Goal: Task Accomplishment & Management: Complete application form

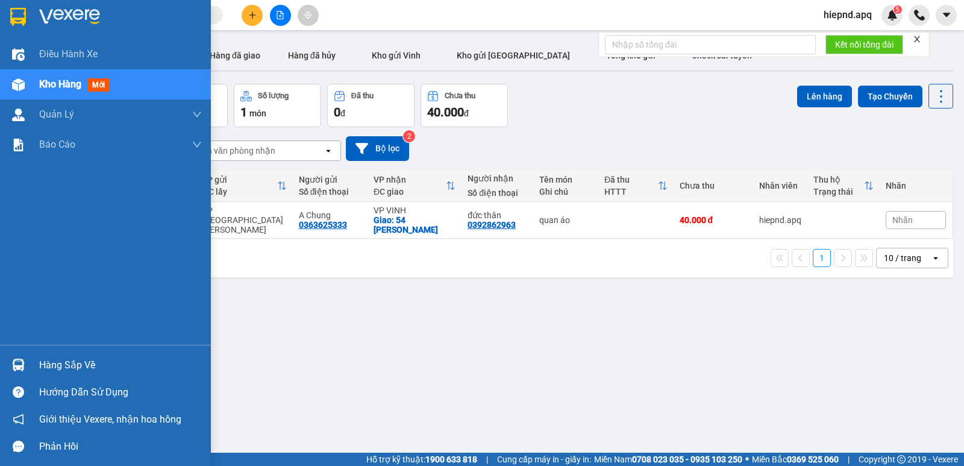
click at [60, 374] on div "Hàng sắp về" at bounding box center [105, 364] width 211 height 27
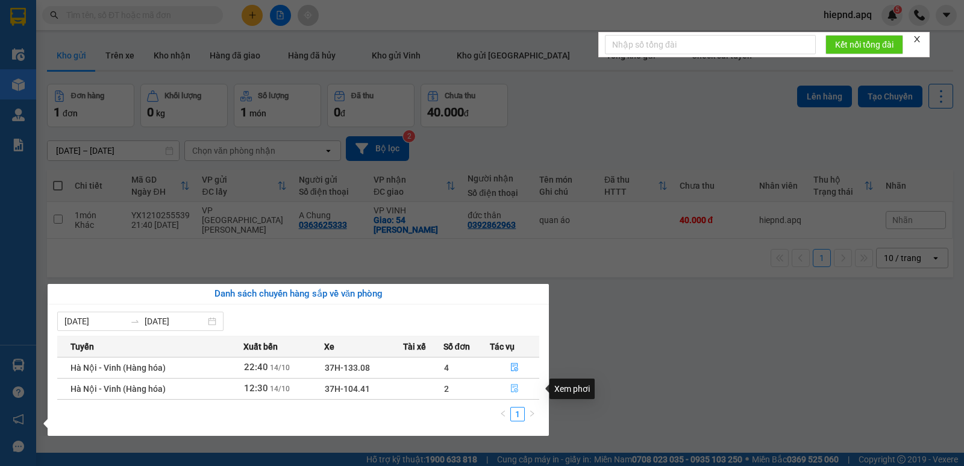
click at [518, 392] on icon "file-done" at bounding box center [514, 388] width 8 height 8
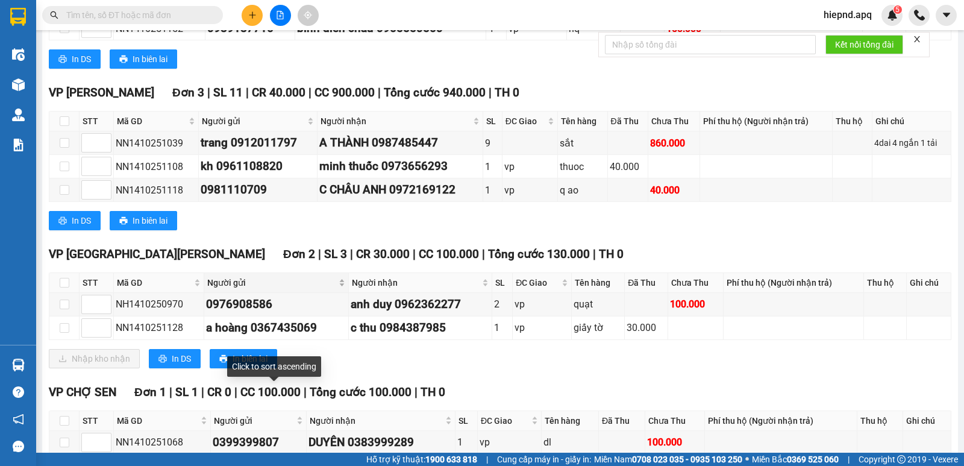
scroll to position [301, 0]
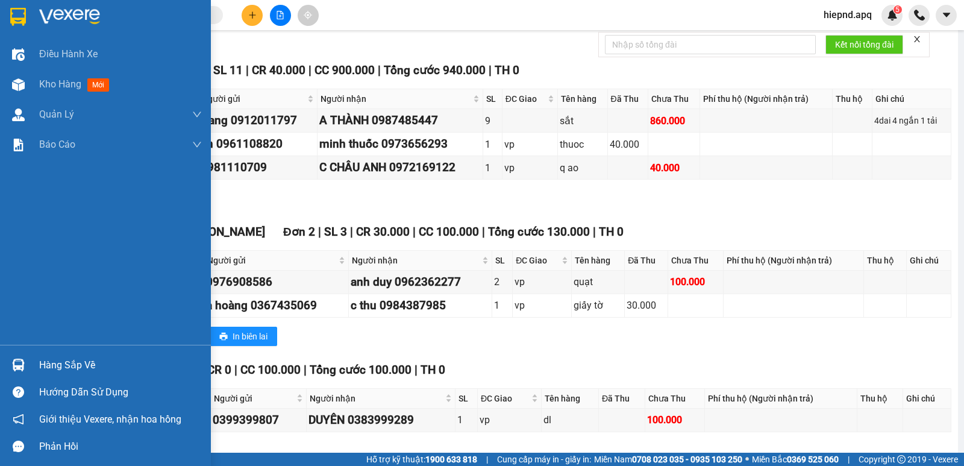
click at [55, 365] on div "Hàng sắp về" at bounding box center [120, 365] width 163 height 18
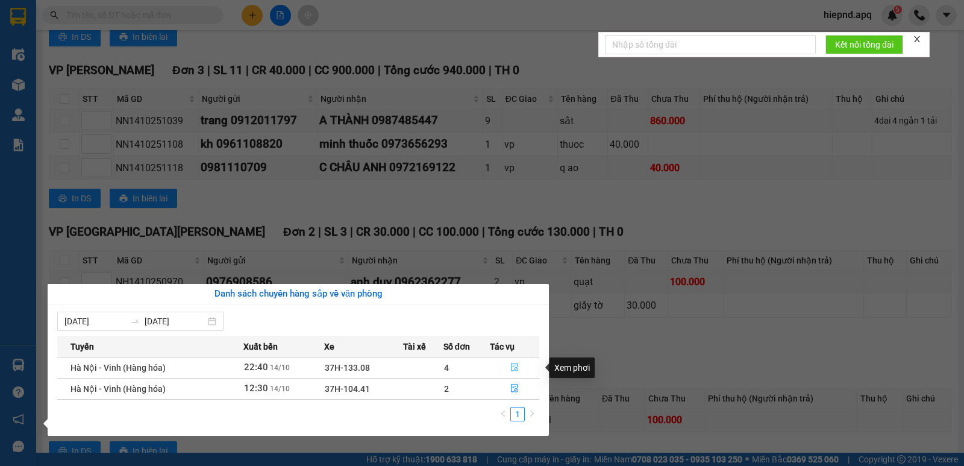
click at [510, 366] on button "button" at bounding box center [514, 367] width 48 height 19
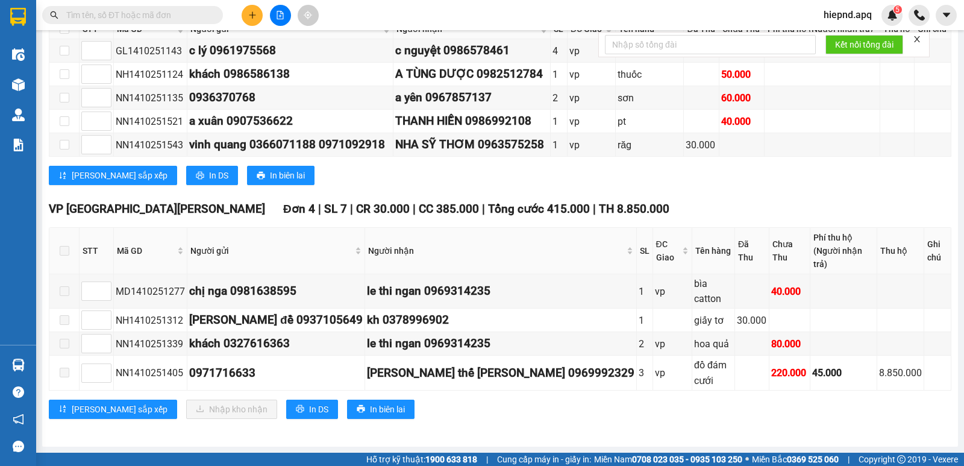
scroll to position [198, 0]
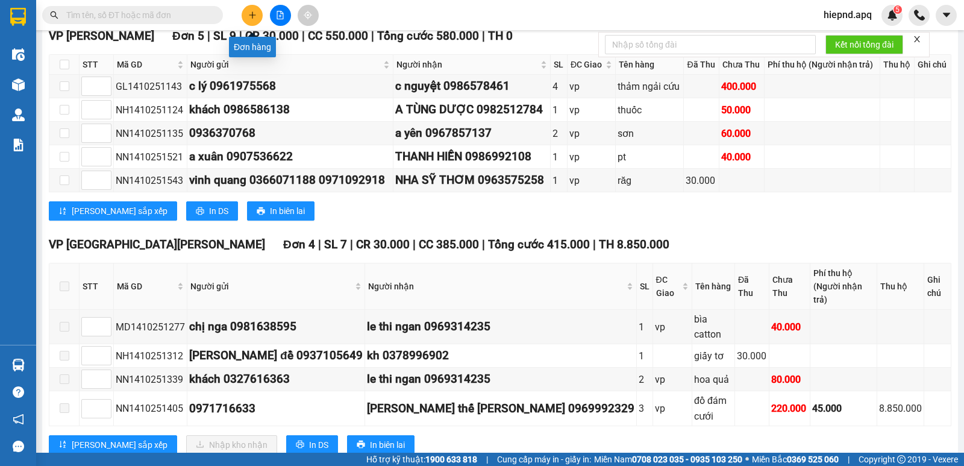
click at [252, 17] on icon "plus" at bounding box center [252, 14] width 1 height 7
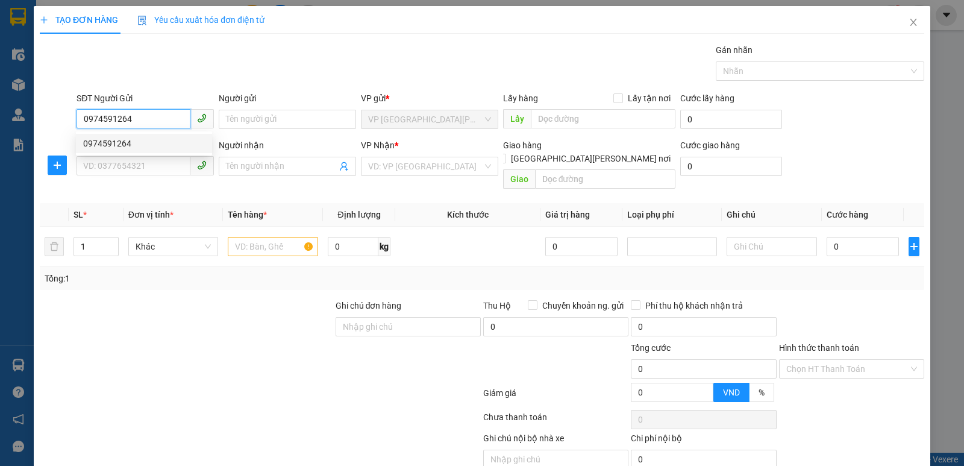
click at [105, 145] on div "0974591264" at bounding box center [144, 143] width 122 height 13
type input "0974591264"
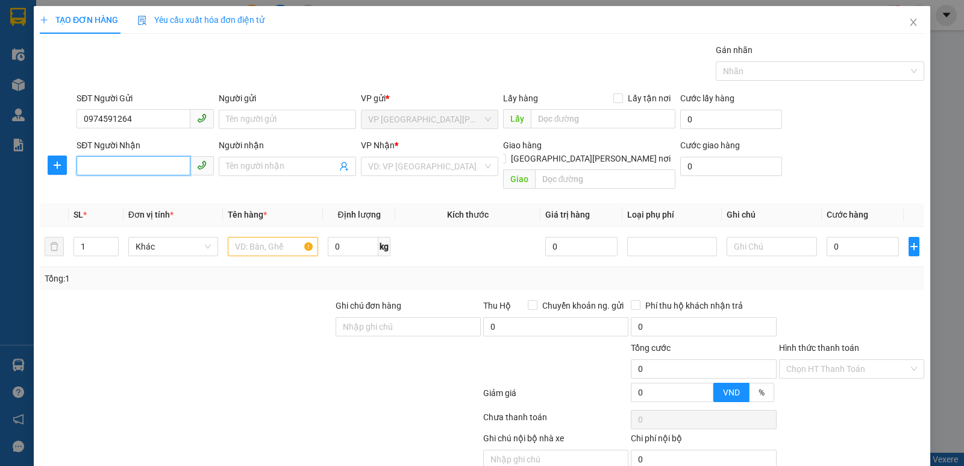
click at [108, 164] on input "SĐT Người Nhận" at bounding box center [134, 165] width 114 height 19
click at [115, 215] on div "0988291688" at bounding box center [144, 209] width 122 height 13
type input "0988291688"
checkbox input "true"
type input "nh"
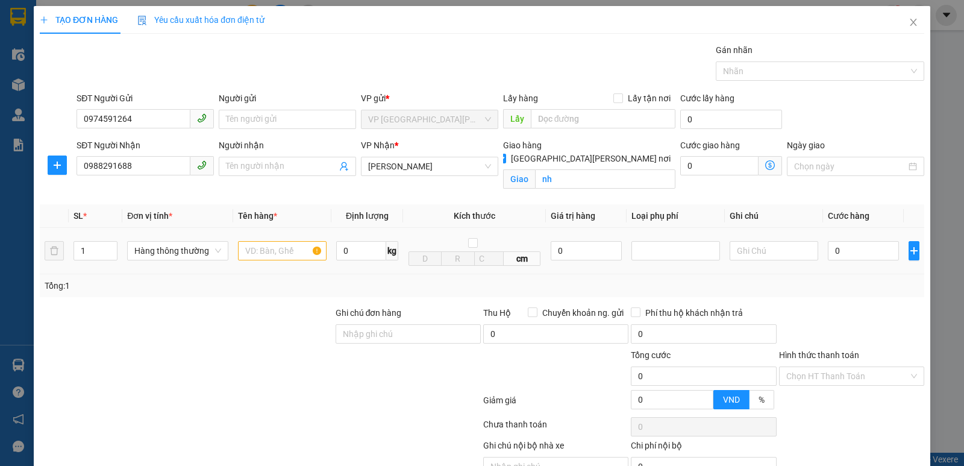
click at [255, 261] on div at bounding box center [282, 251] width 89 height 24
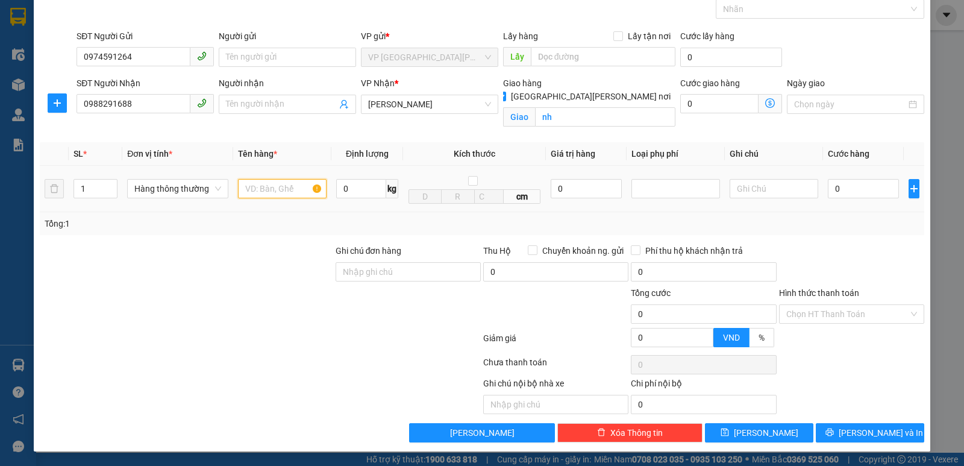
click at [279, 184] on input "text" at bounding box center [282, 188] width 89 height 19
type input "thuc pham,gạo"
click at [855, 190] on input "0" at bounding box center [863, 188] width 71 height 19
type input "5"
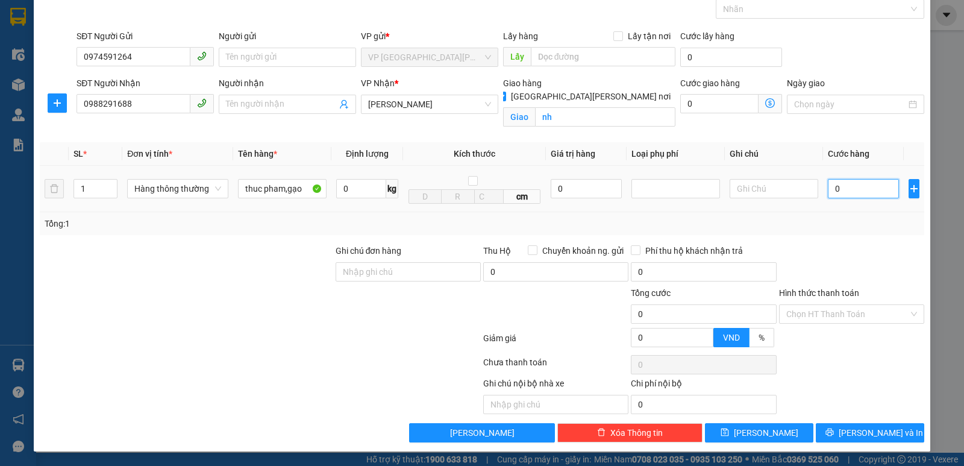
type input "5"
type input "50"
type input "500"
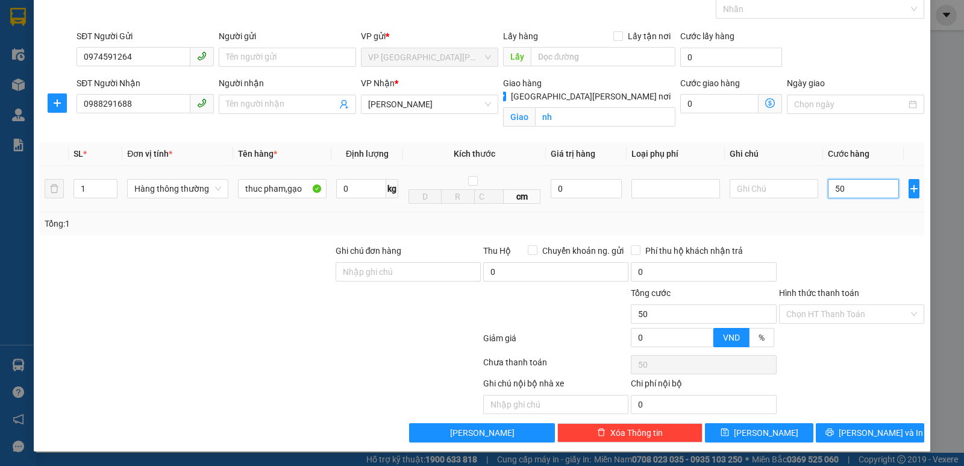
type input "500"
type input "5.000"
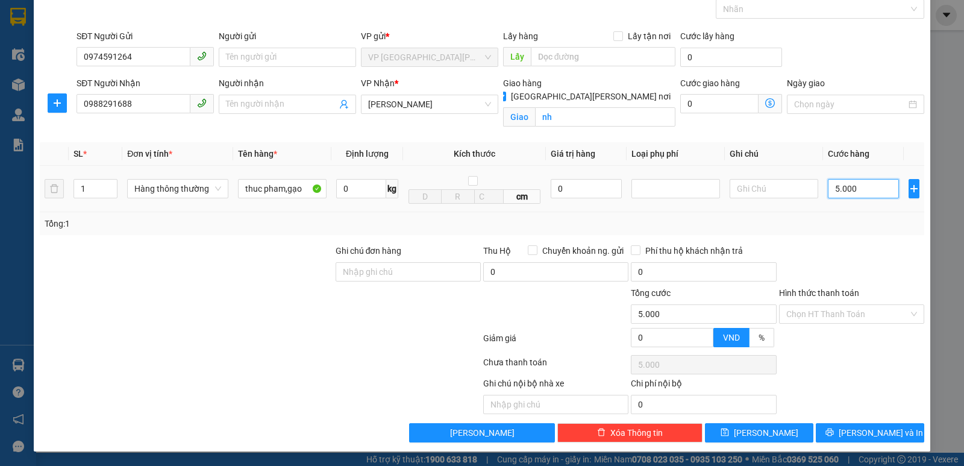
type input "50.000"
click at [845, 314] on input "Hình thức thanh toán" at bounding box center [847, 314] width 122 height 18
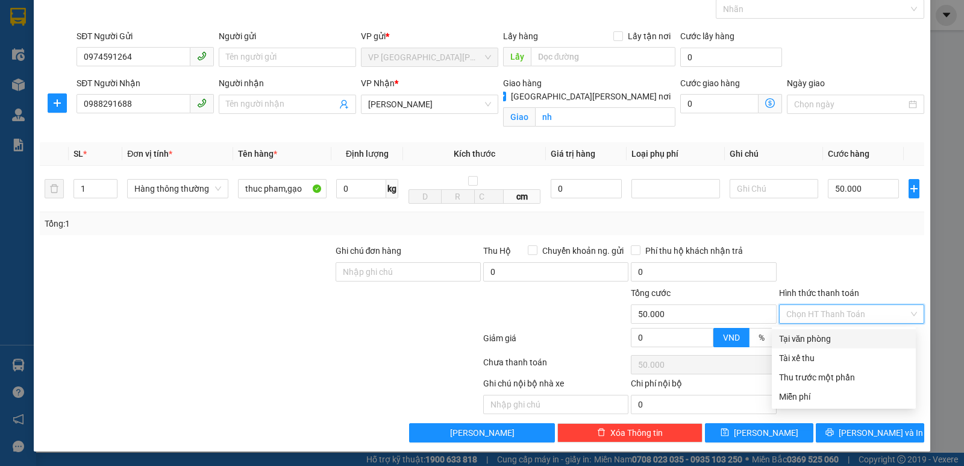
click at [831, 344] on div "Tại văn phòng" at bounding box center [844, 338] width 130 height 13
type input "0"
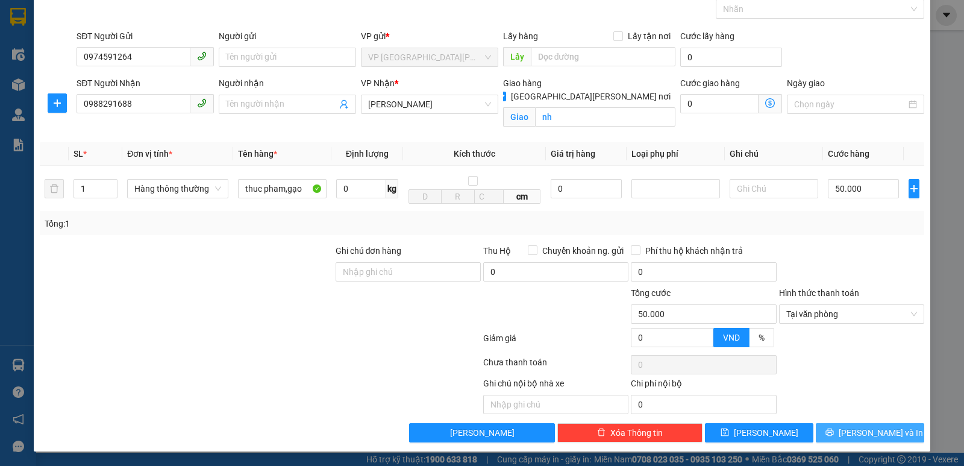
click at [865, 432] on span "[PERSON_NAME] và In" at bounding box center [881, 432] width 84 height 13
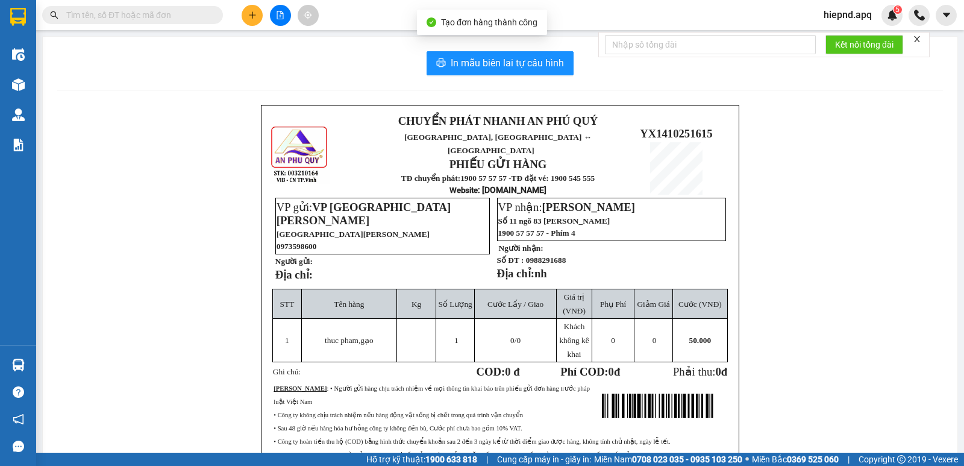
click at [475, 78] on div "In mẫu biên lai tự [PERSON_NAME] CHUYỂN PHÁT NHANH AN [GEOGRAPHIC_DATA][PERSON_…" at bounding box center [500, 297] width 915 height 520
click at [521, 58] on span "In mẫu biên lai tự cấu hình" at bounding box center [507, 62] width 113 height 15
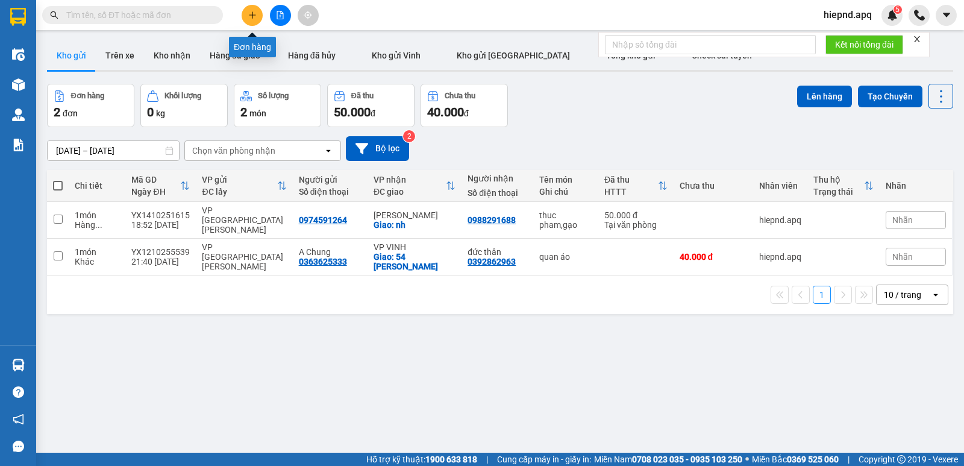
click at [255, 20] on button at bounding box center [252, 15] width 21 height 21
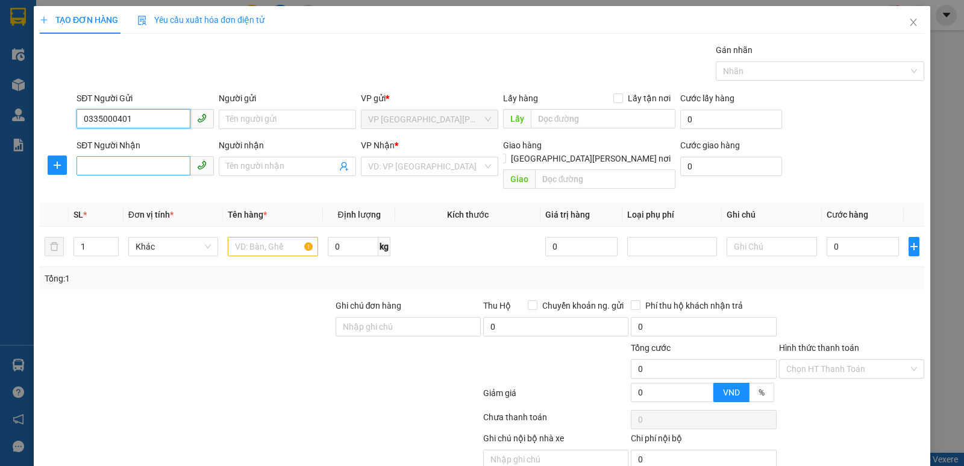
type input "0335000401"
click at [98, 169] on input "SĐT Người Nhận" at bounding box center [134, 165] width 114 height 19
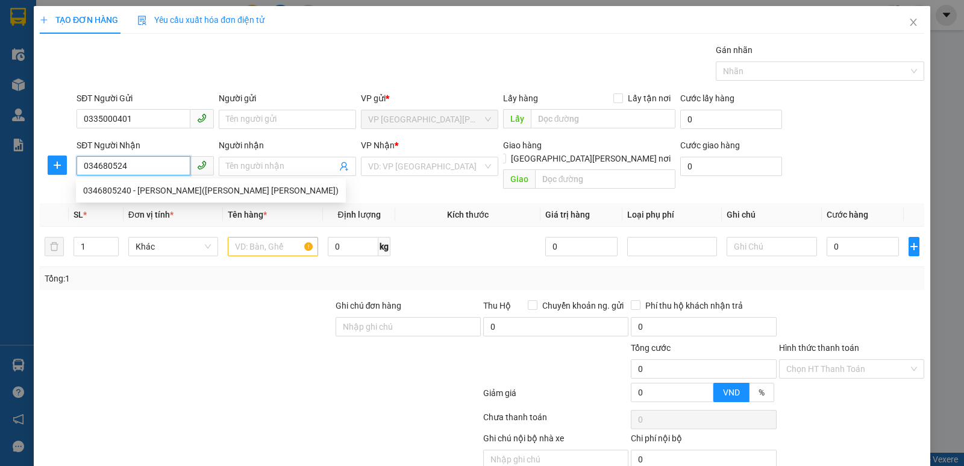
type input "0346805240"
click at [116, 193] on div "0346805240 - [PERSON_NAME]([PERSON_NAME] [PERSON_NAME])" at bounding box center [210, 190] width 255 height 13
type input "[PERSON_NAME]([PERSON_NAME] [PERSON_NAME])"
checkbox input "true"
type input "VP"
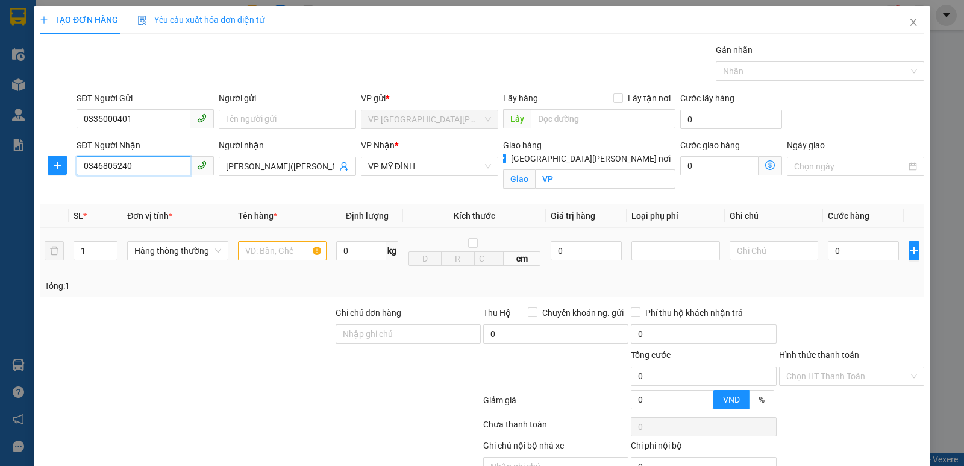
type input "0346805240"
click at [258, 249] on input "text" at bounding box center [282, 250] width 89 height 19
type input "quan ao"
click at [831, 246] on input "0" at bounding box center [863, 250] width 71 height 19
type input "4"
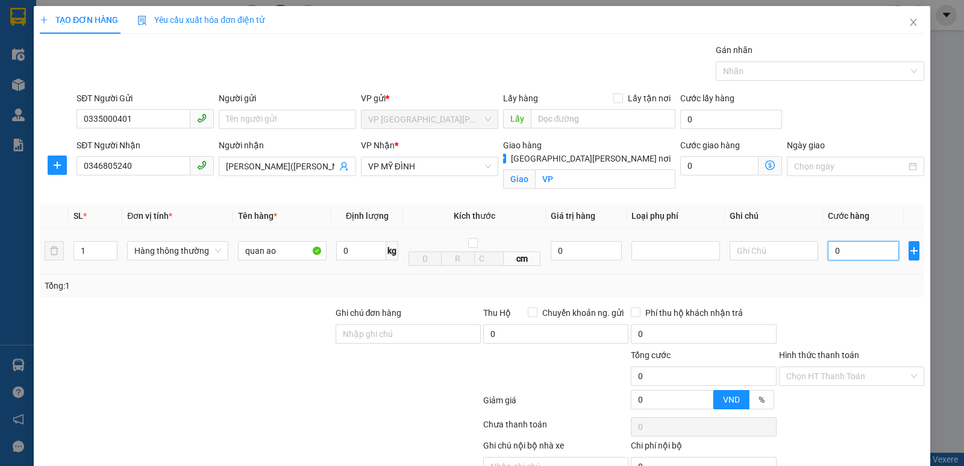
type input "4"
type input "40"
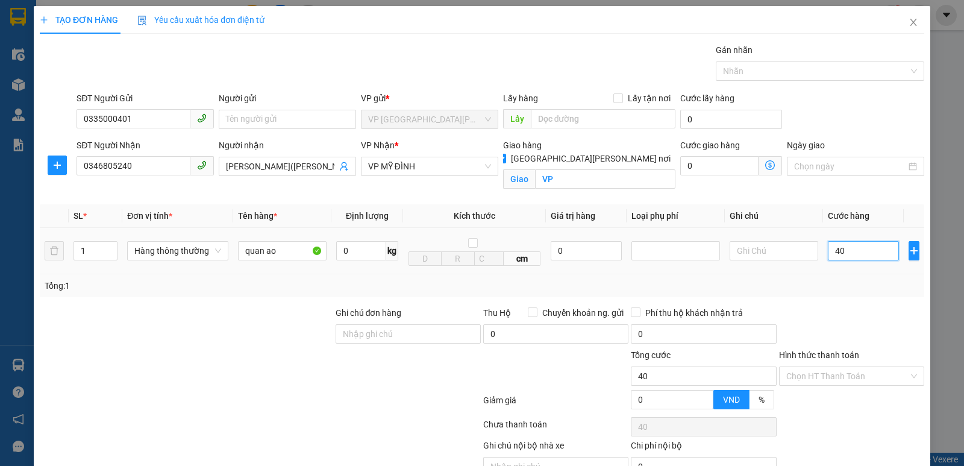
type input "400"
type input "4.000"
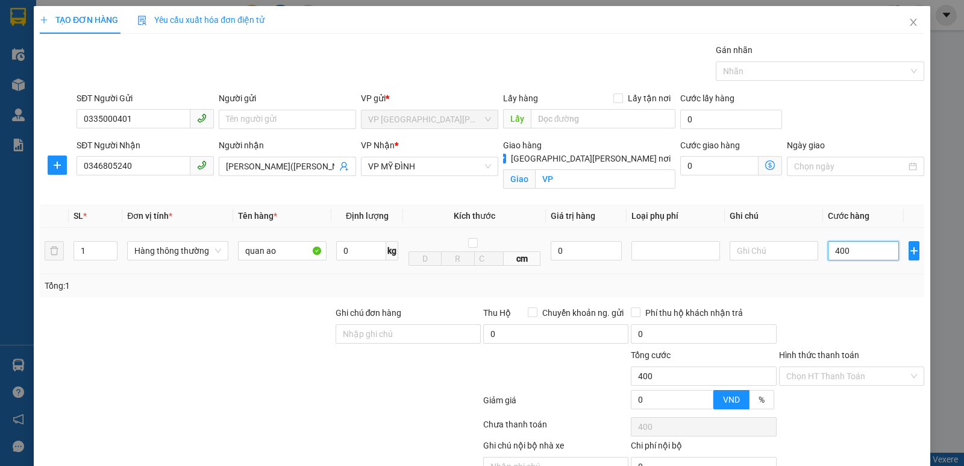
type input "4.000"
type input "40.000"
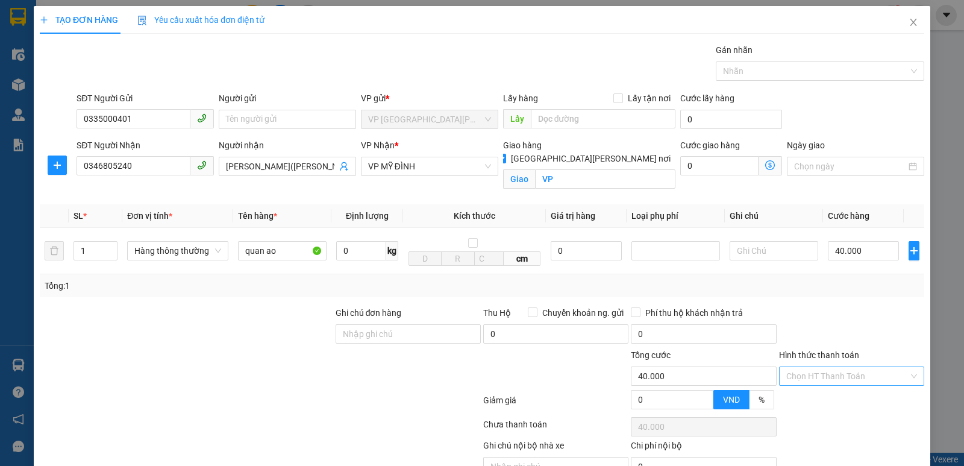
click at [865, 370] on input "Hình thức thanh toán" at bounding box center [847, 376] width 122 height 18
click at [841, 299] on div "Tại văn phòng" at bounding box center [844, 294] width 130 height 13
type input "0"
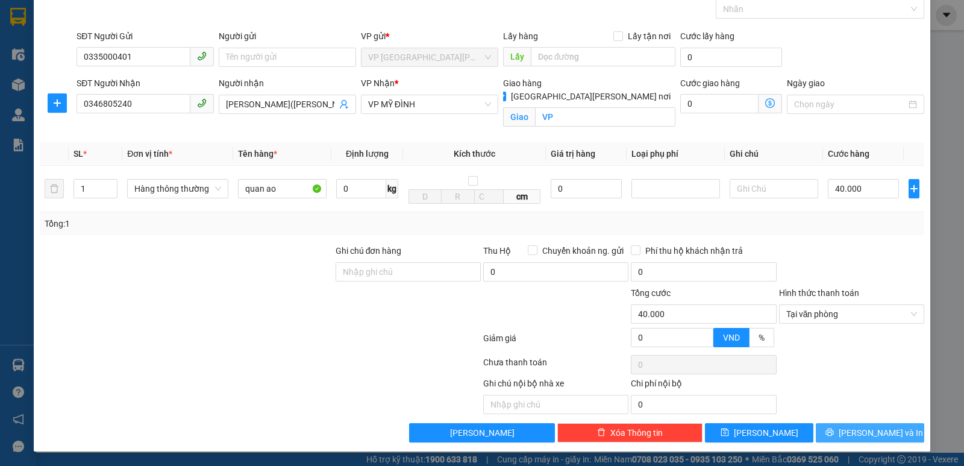
click at [860, 436] on span "[PERSON_NAME] và In" at bounding box center [881, 432] width 84 height 13
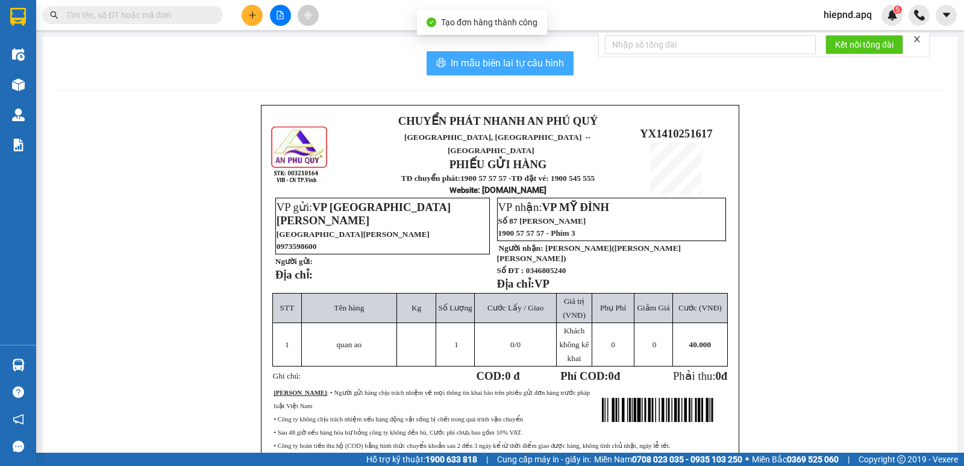
click at [515, 60] on span "In mẫu biên lai tự cấu hình" at bounding box center [507, 62] width 113 height 15
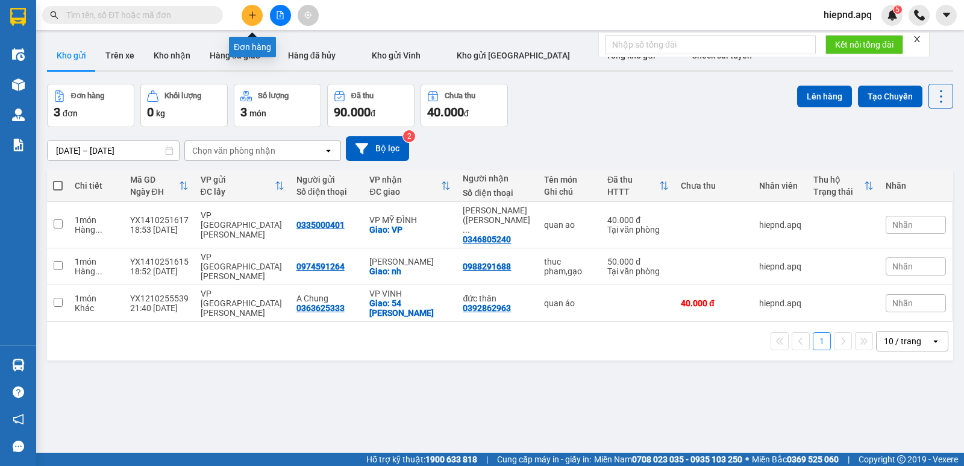
click at [254, 16] on icon "plus" at bounding box center [252, 15] width 8 height 8
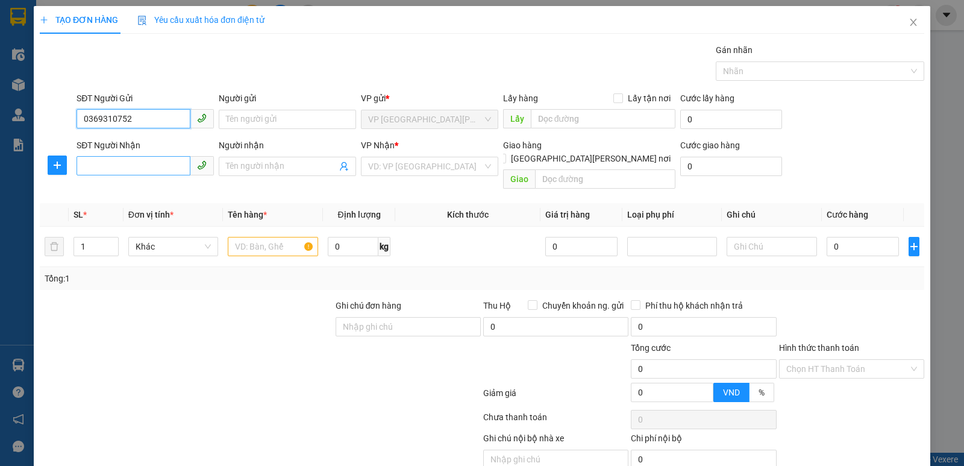
type input "0369310752"
click at [116, 175] on input "SĐT Người Nhận" at bounding box center [134, 165] width 114 height 19
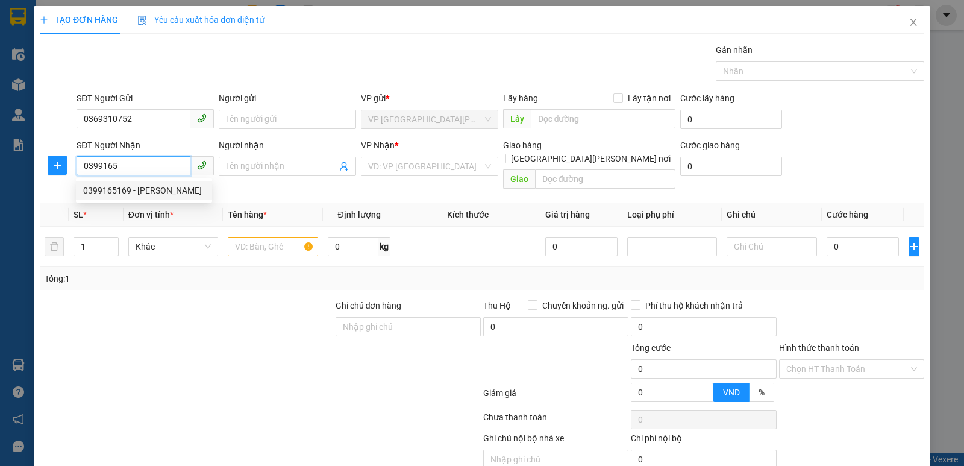
click at [114, 191] on div "0399165169 - [PERSON_NAME]" at bounding box center [144, 190] width 122 height 13
type input "0399165169"
type input "hùng long"
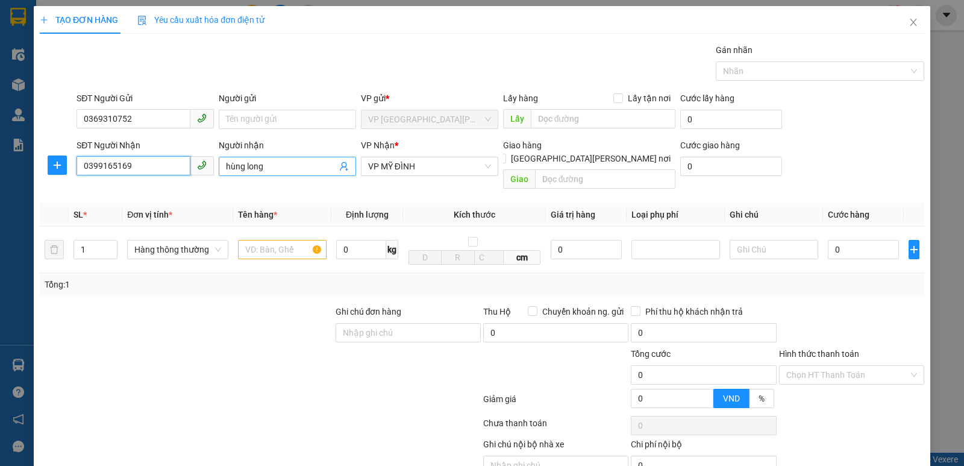
type input "0399165169"
click at [277, 169] on input "hùng long" at bounding box center [281, 166] width 111 height 13
type input "[PERSON_NAME].0388481588"
click at [505, 154] on input "[GEOGRAPHIC_DATA][PERSON_NAME] nơi" at bounding box center [500, 158] width 8 height 8
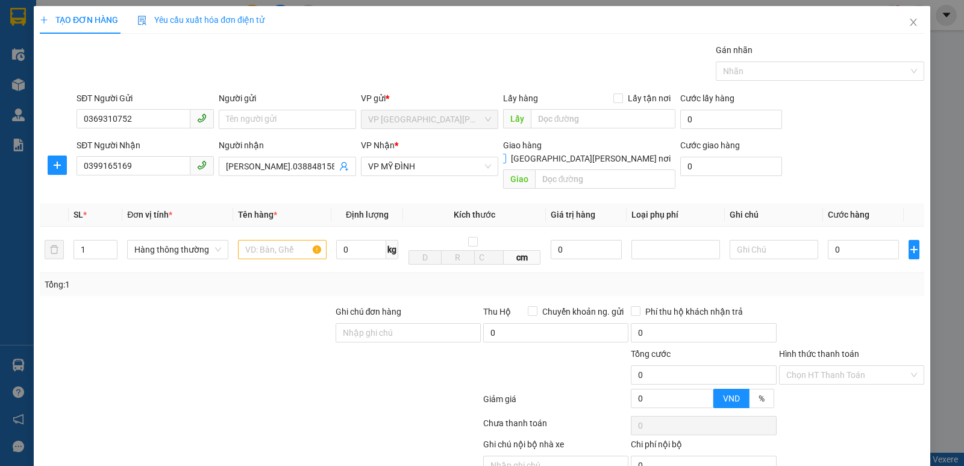
checkbox input "true"
click at [581, 174] on input "text" at bounding box center [605, 178] width 141 height 19
type input "md"
click at [266, 254] on input "text" at bounding box center [282, 250] width 89 height 19
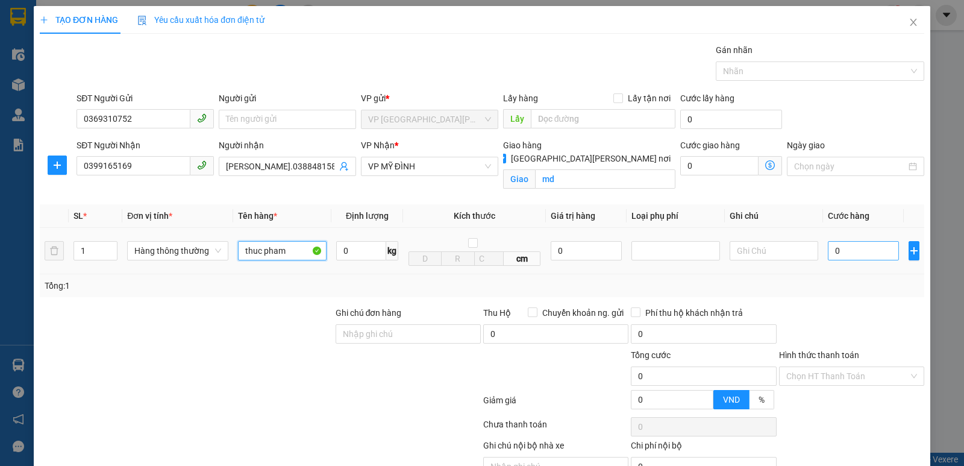
type input "thuc pham"
click at [828, 247] on input "0" at bounding box center [863, 250] width 71 height 19
type input "4"
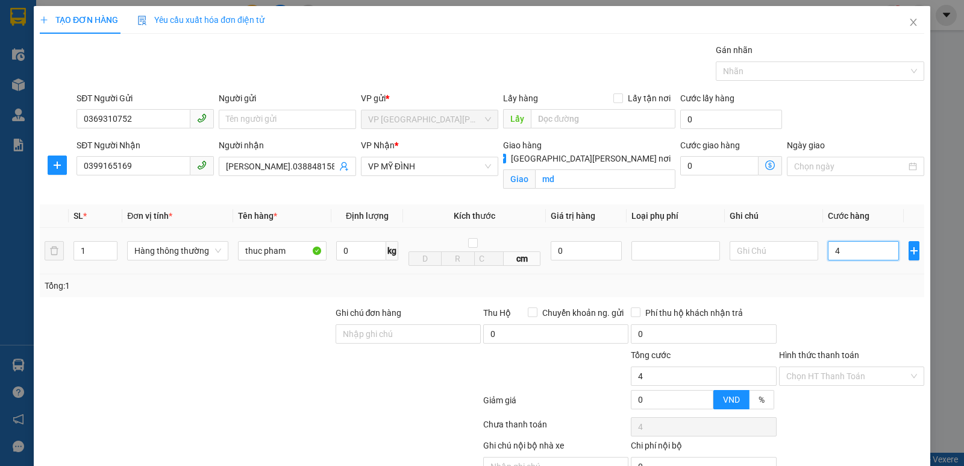
type input "40"
type input "400"
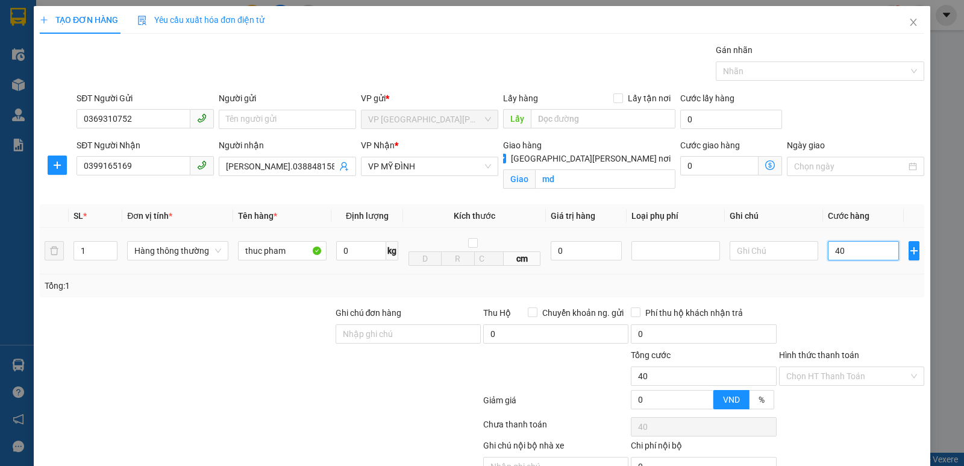
type input "400"
type input "4.000"
type input "40.000"
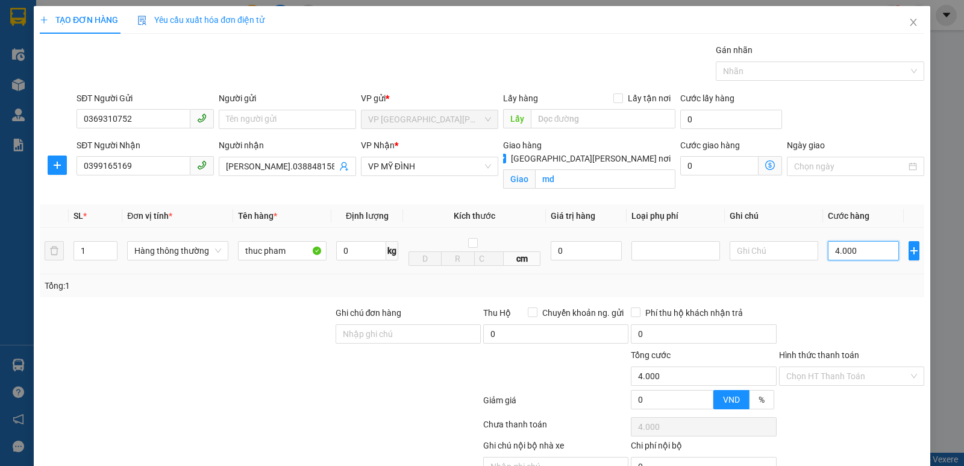
type input "40.000"
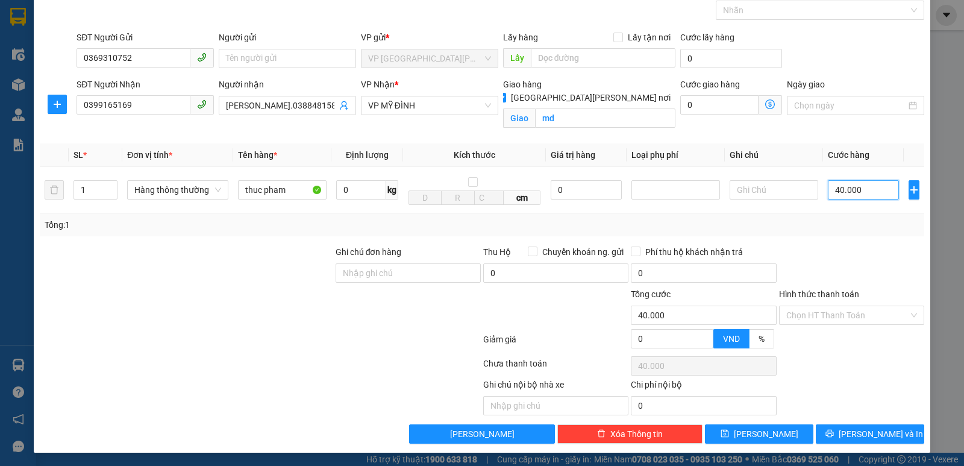
scroll to position [63, 0]
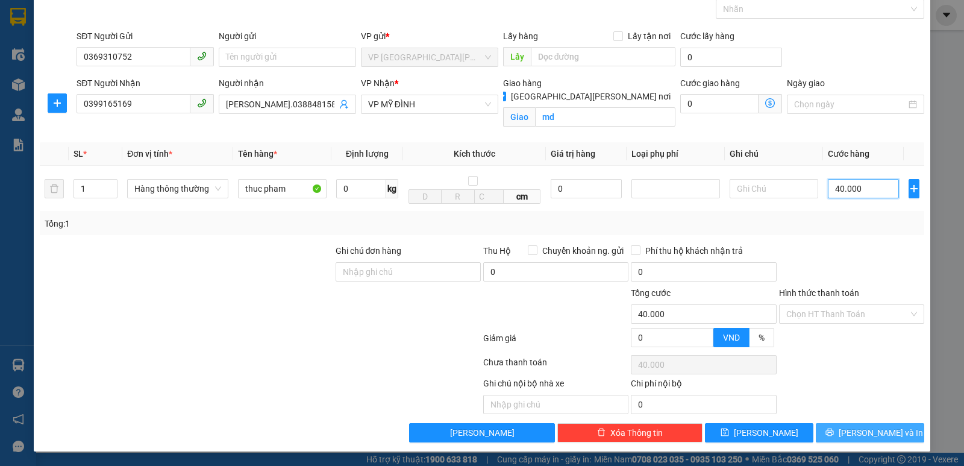
type input "40.000"
click at [866, 434] on span "[PERSON_NAME] và In" at bounding box center [881, 432] width 84 height 13
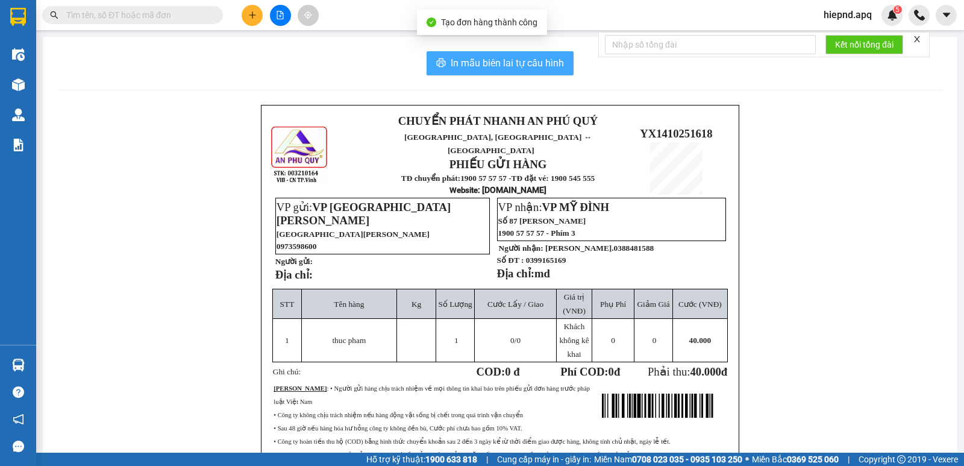
click at [537, 63] on span "In mẫu biên lai tự cấu hình" at bounding box center [507, 62] width 113 height 15
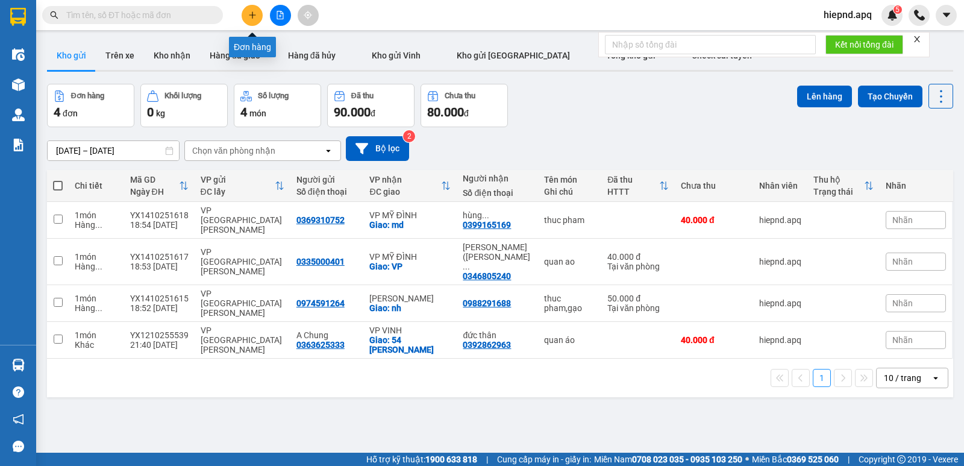
click at [248, 14] on icon "plus" at bounding box center [252, 15] width 8 height 8
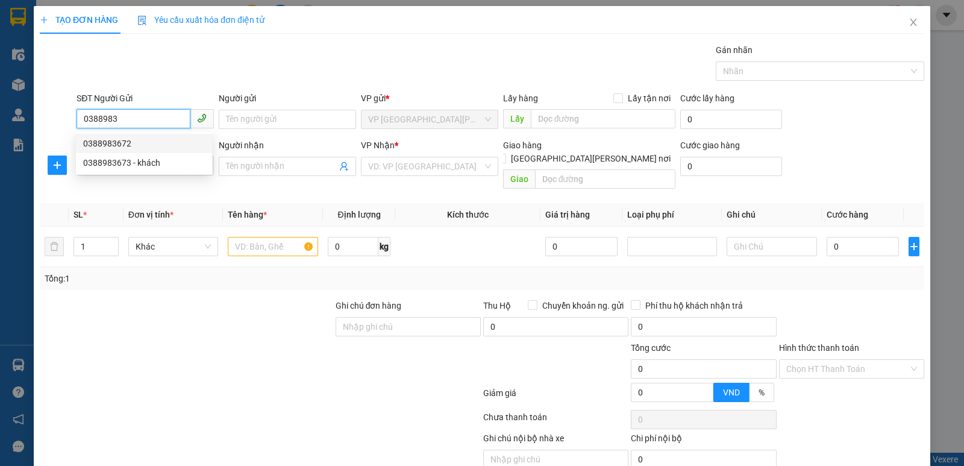
click at [127, 146] on div "0388983672" at bounding box center [144, 143] width 122 height 13
type input "0388983672"
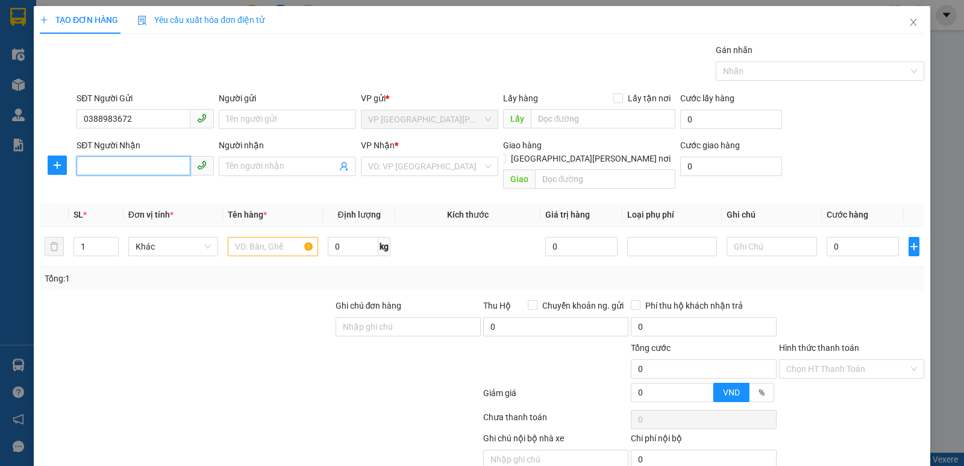
click at [122, 170] on input "SĐT Người Nhận" at bounding box center [134, 165] width 114 height 19
click at [116, 194] on div "0961047876 - khách" at bounding box center [144, 190] width 122 height 13
type input "0961047876"
type input "khách"
checkbox input "true"
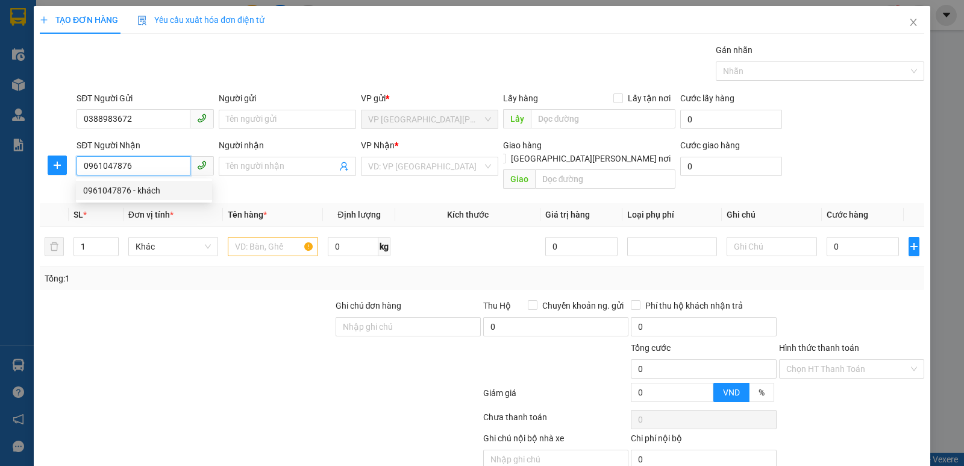
type input "9 ngõ 49 tiến bộ"
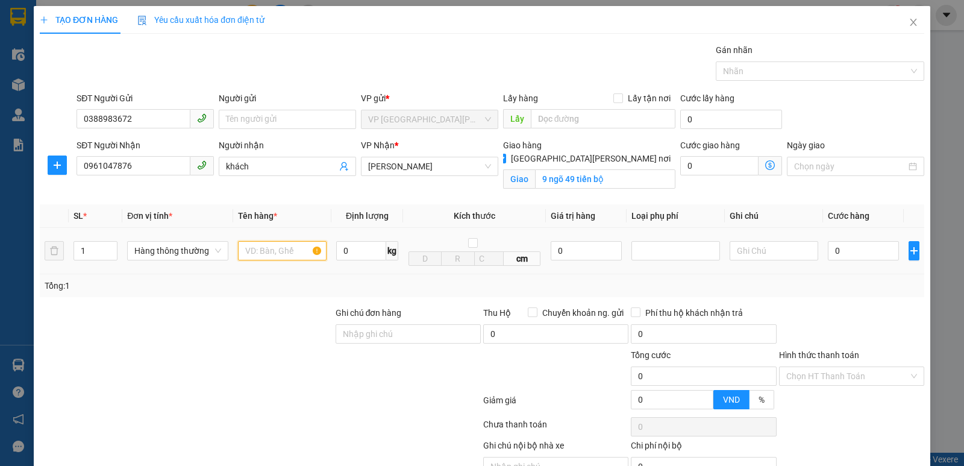
click at [281, 252] on input "text" at bounding box center [282, 250] width 89 height 19
type input "thuc pham"
click at [852, 245] on input "0" at bounding box center [863, 250] width 71 height 19
type input "4"
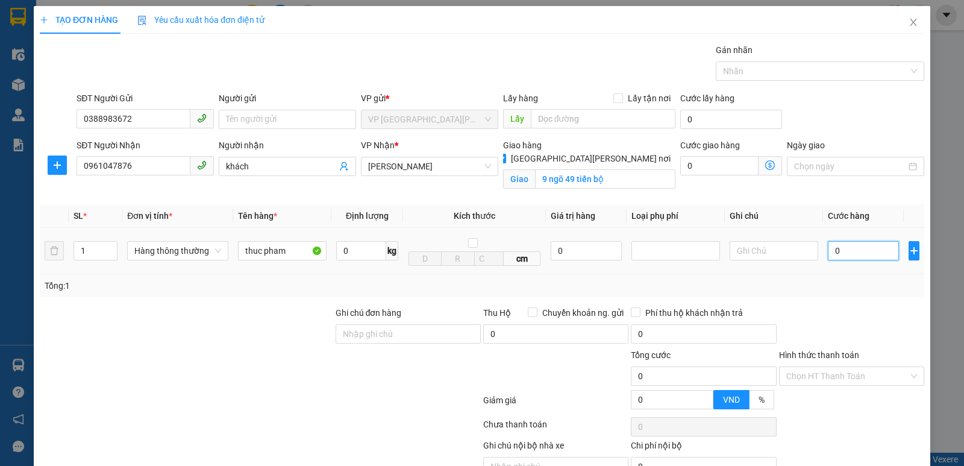
type input "4"
type input "40"
type input "400"
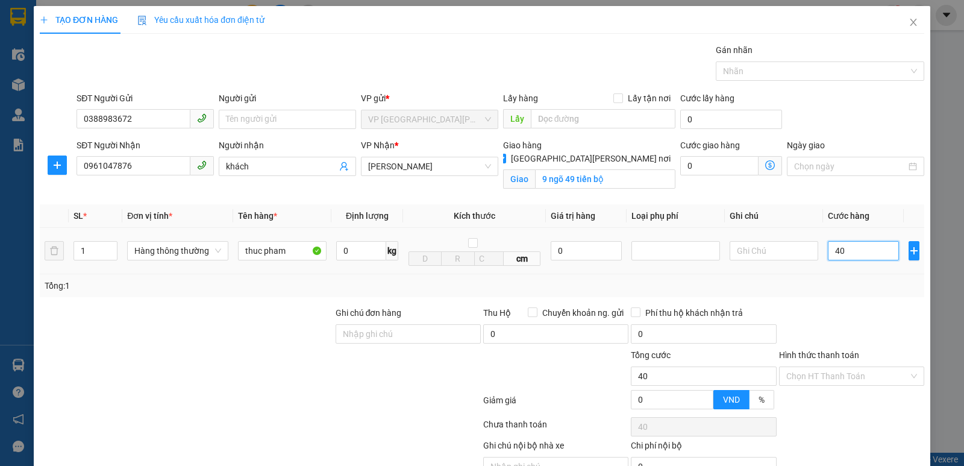
type input "400"
type input "4.000"
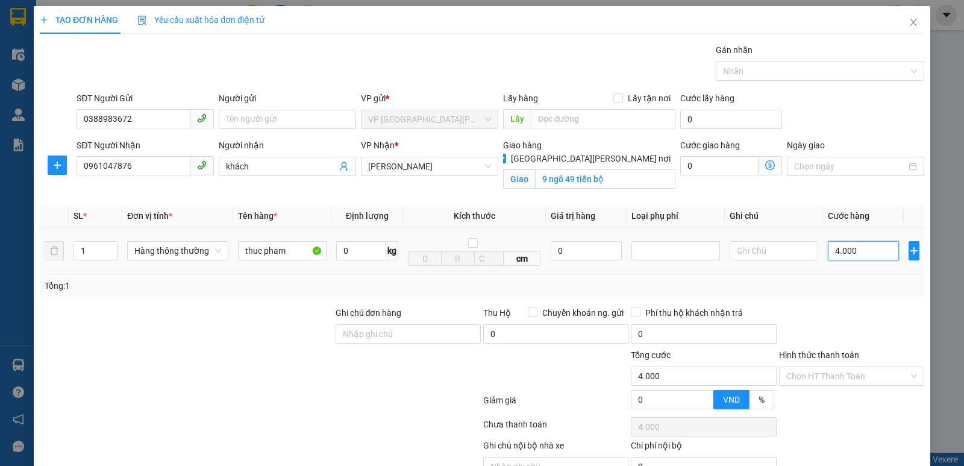
type input "40.000"
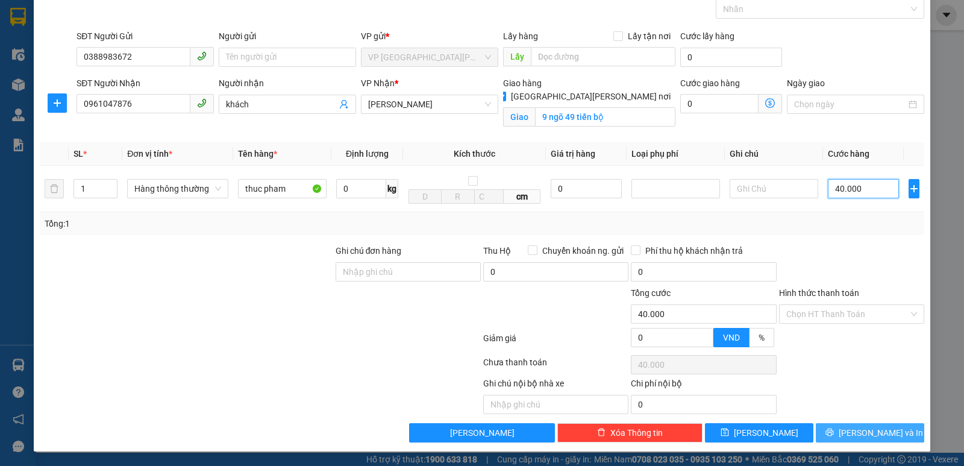
type input "40.000"
click at [856, 430] on span "[PERSON_NAME] và In" at bounding box center [881, 432] width 84 height 13
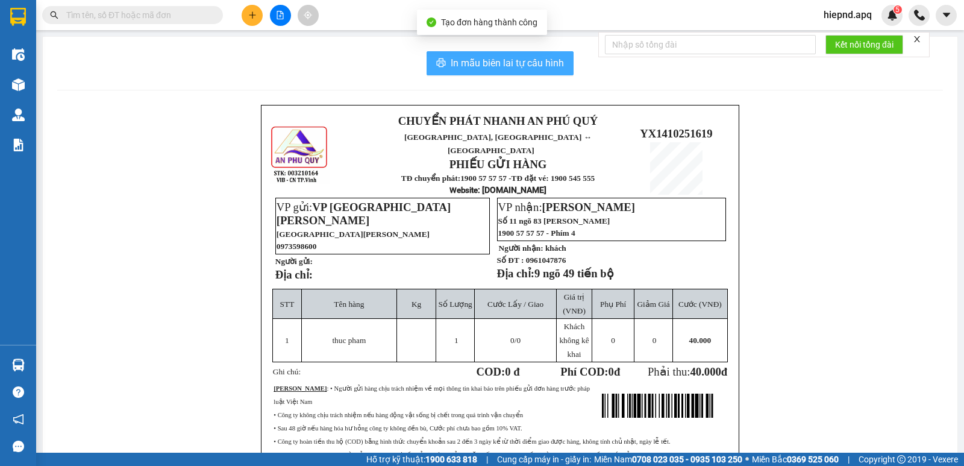
click at [504, 58] on span "In mẫu biên lai tự cấu hình" at bounding box center [507, 62] width 113 height 15
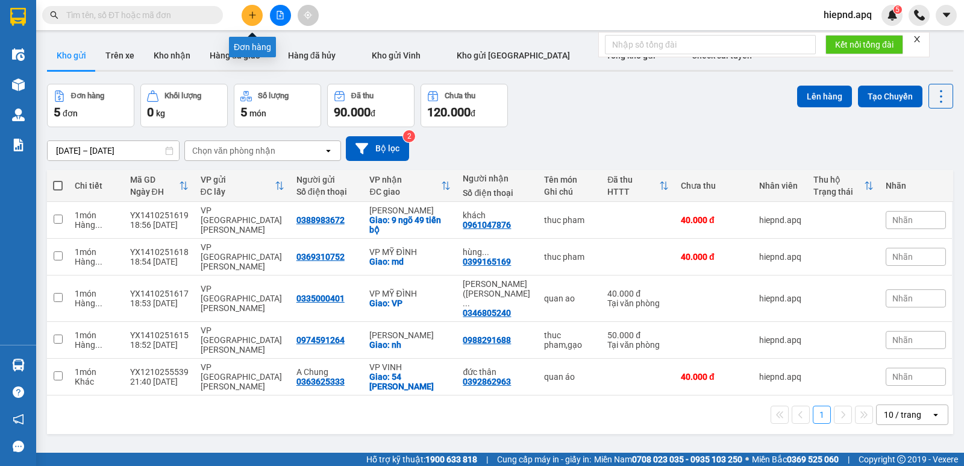
click at [257, 15] on button at bounding box center [252, 15] width 21 height 21
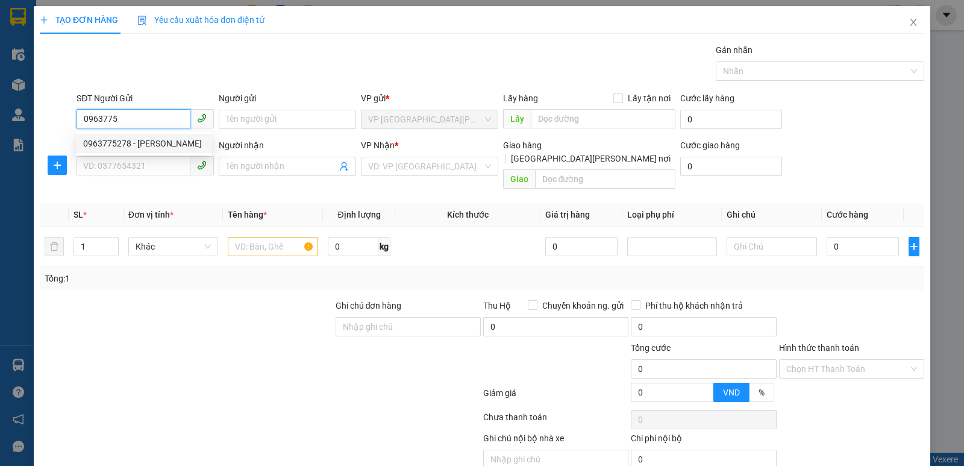
click at [99, 146] on div "0963775278 - [PERSON_NAME]" at bounding box center [144, 143] width 122 height 13
type input "0963775278"
type input "chú dũng"
type input "0963775278"
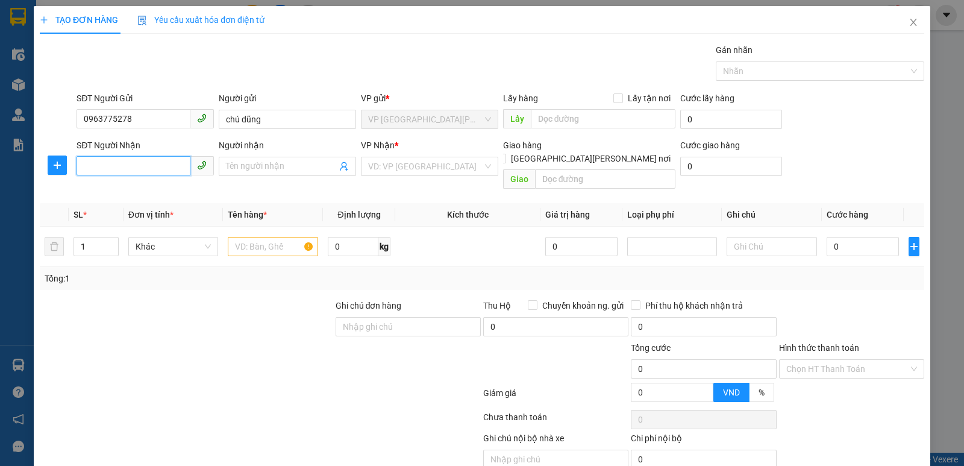
click at [102, 163] on input "SĐT Người Nhận" at bounding box center [134, 165] width 114 height 19
click at [102, 185] on div "0365704976 - c trà" at bounding box center [144, 190] width 122 height 13
type input "0365704976"
type input "c trà"
checkbox input "true"
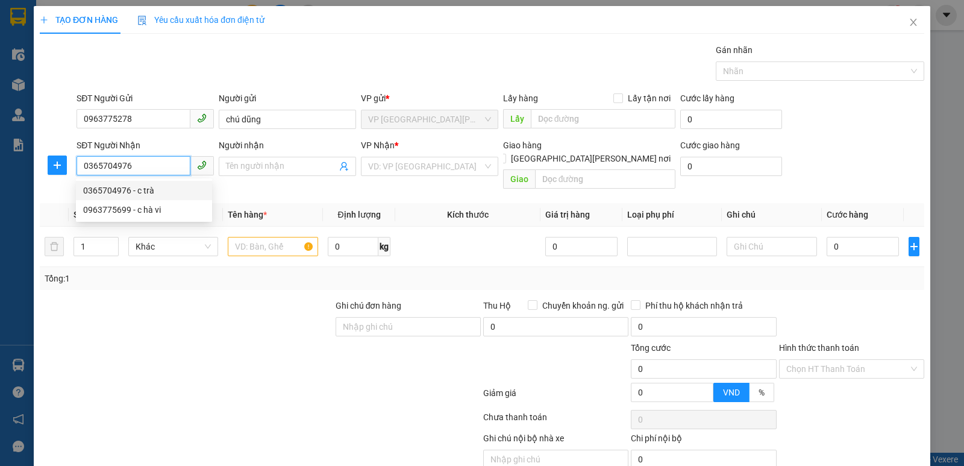
type input "mđ"
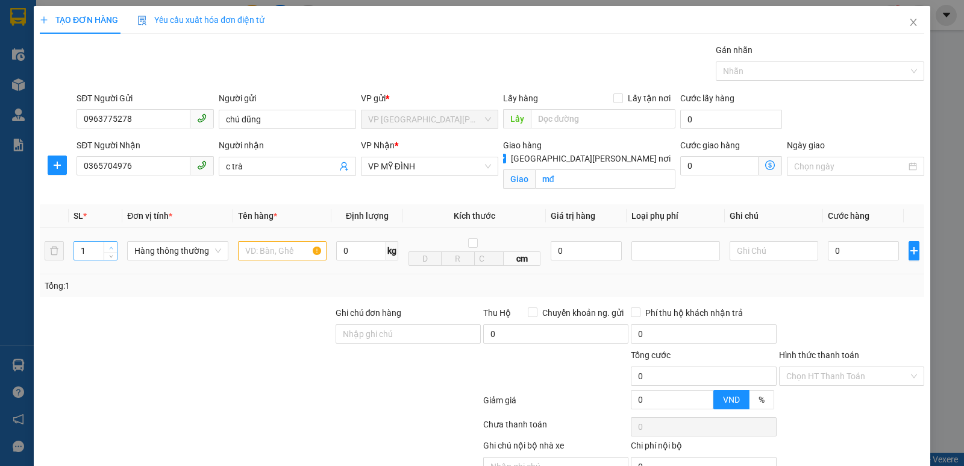
type input "2"
click at [111, 243] on span "Increase Value" at bounding box center [110, 247] width 13 height 11
click at [263, 249] on input "text" at bounding box center [282, 250] width 89 height 19
type input "gao,thuc pham"
click at [859, 252] on input "0" at bounding box center [863, 250] width 71 height 19
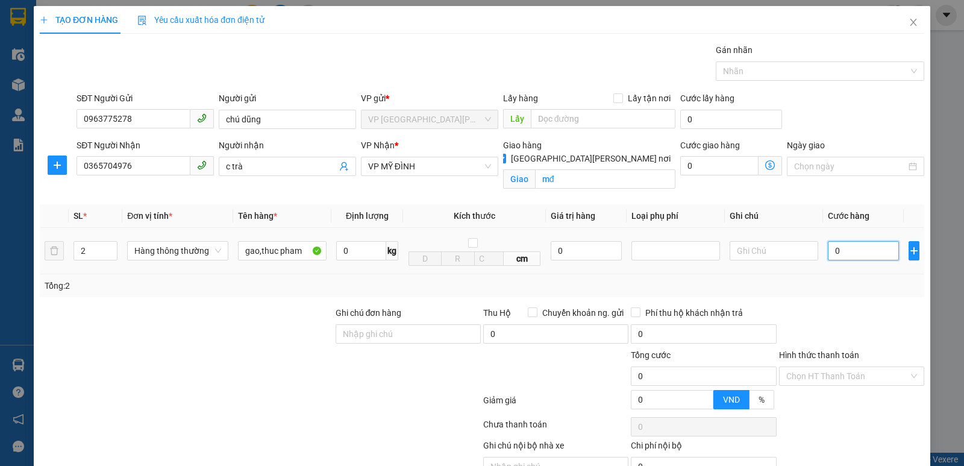
type input "7"
type input "70"
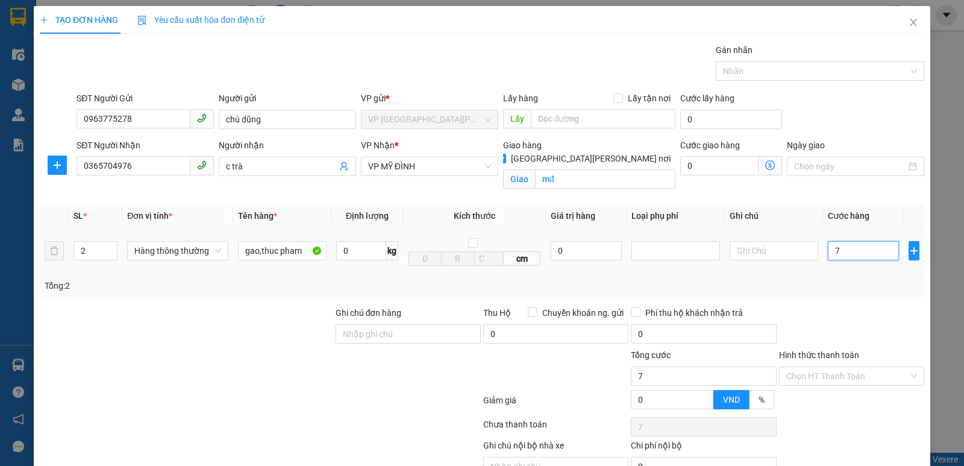
type input "70"
type input "700"
type input "7.000"
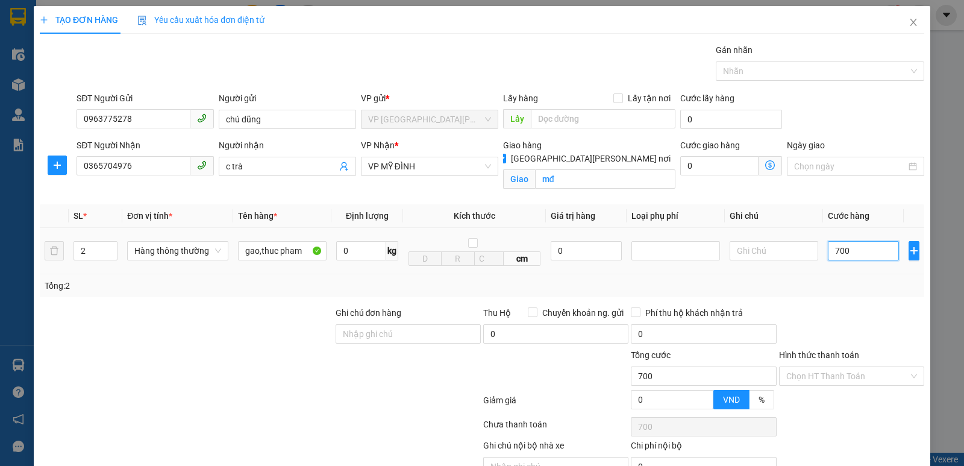
type input "7.000"
type input "70.000"
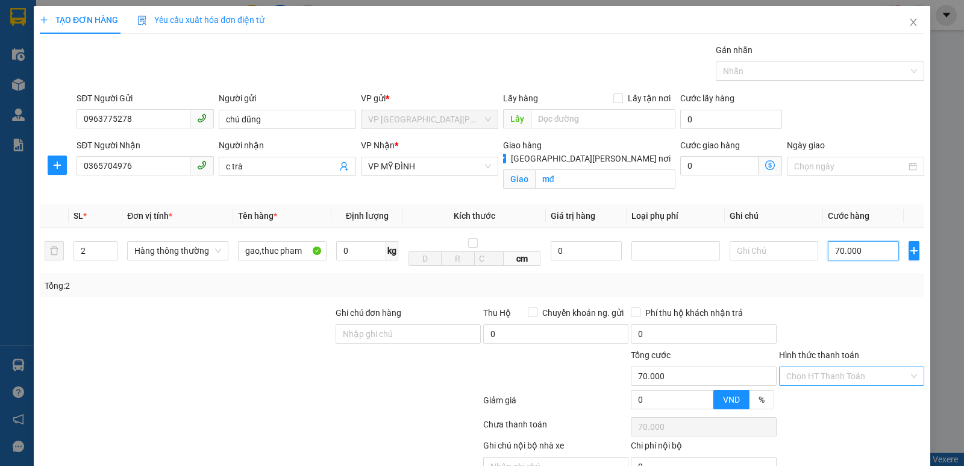
type input "70.000"
click at [830, 377] on input "Hình thức thanh toán" at bounding box center [847, 376] width 122 height 18
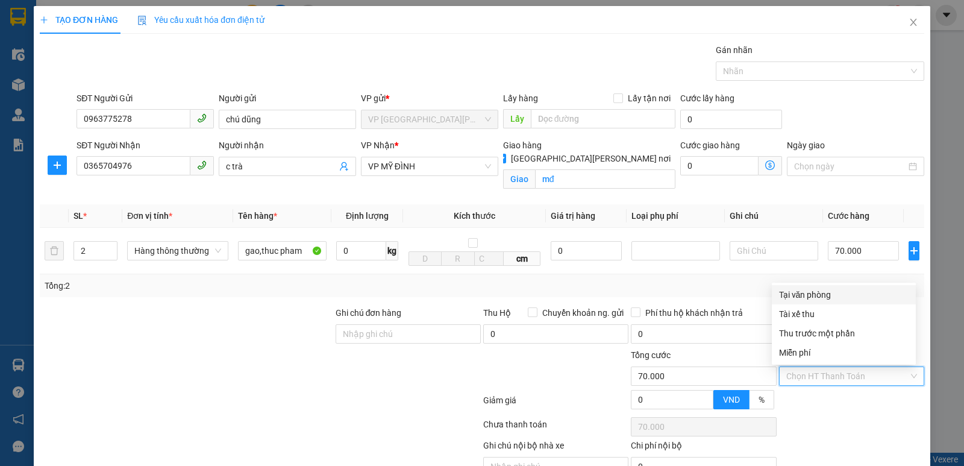
click at [827, 295] on div "Tại văn phòng" at bounding box center [844, 294] width 130 height 13
type input "0"
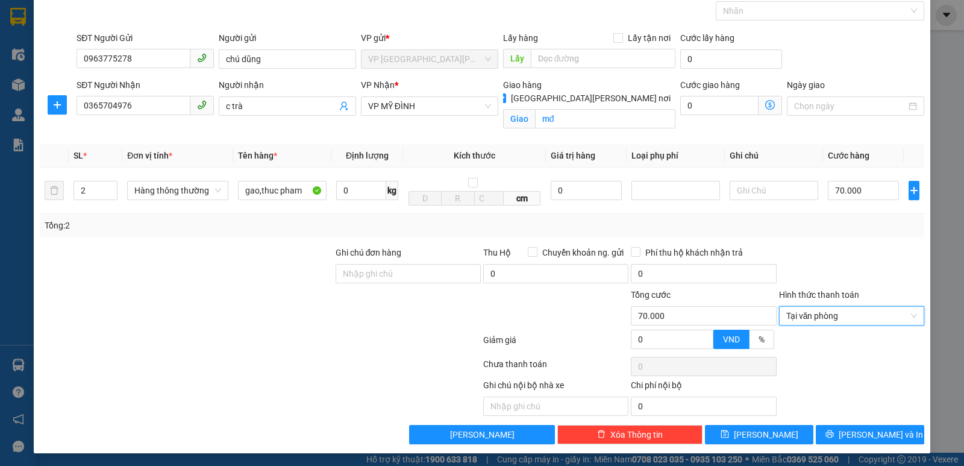
scroll to position [63, 0]
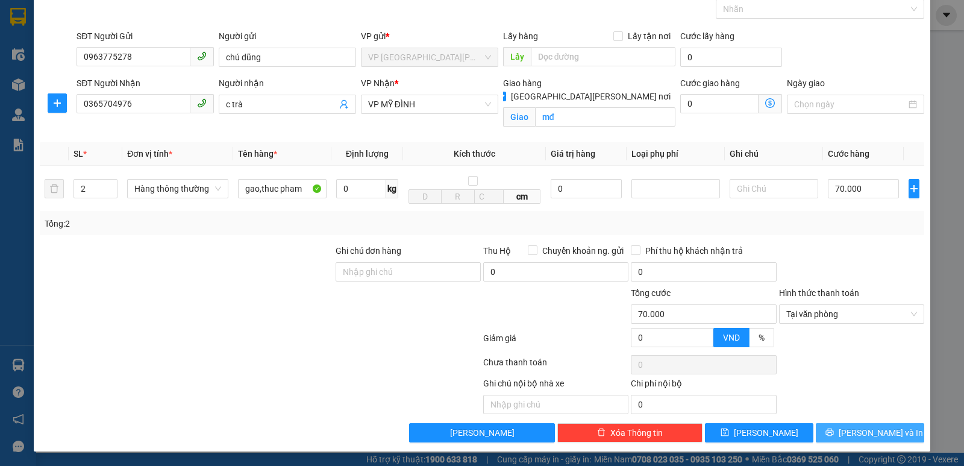
click at [861, 428] on span "[PERSON_NAME] và In" at bounding box center [881, 432] width 84 height 13
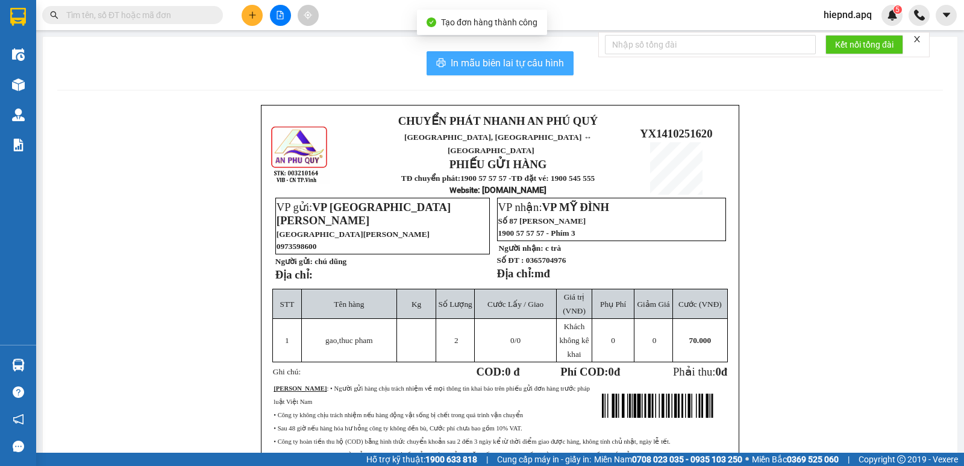
click at [483, 65] on span "In mẫu biên lai tự cấu hình" at bounding box center [507, 62] width 113 height 15
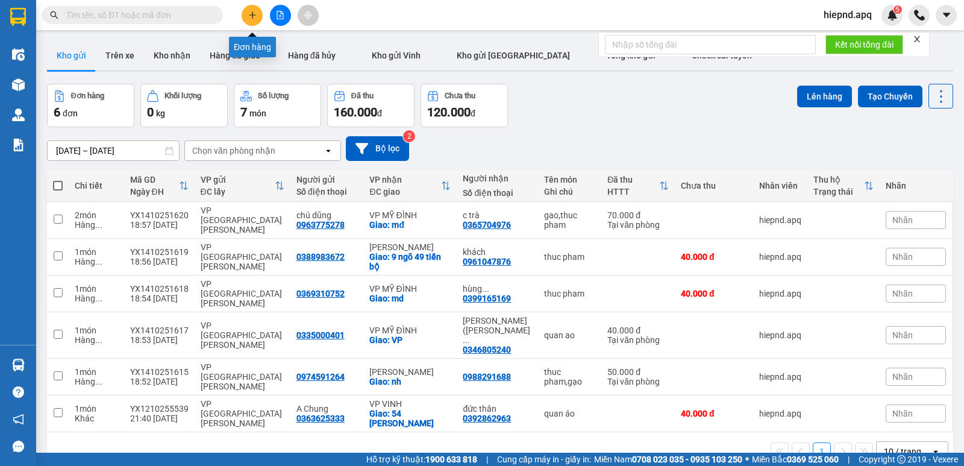
click at [255, 16] on icon "plus" at bounding box center [252, 15] width 8 height 8
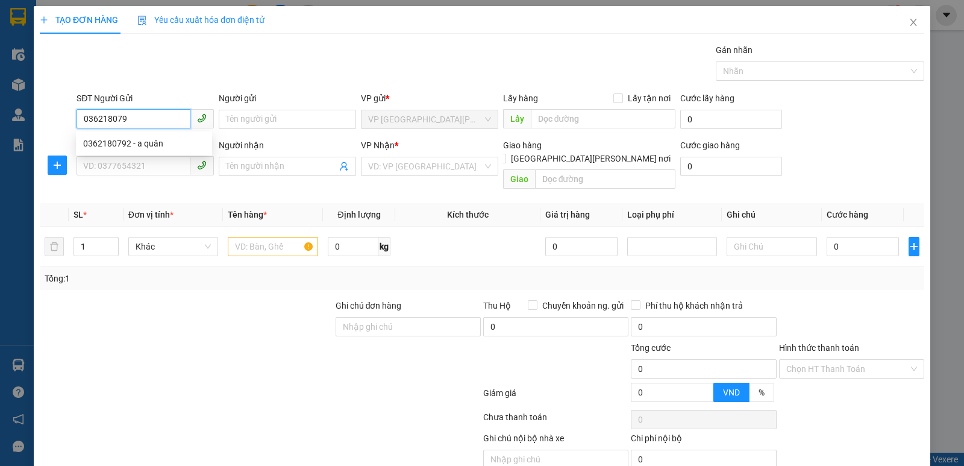
type input "0362180792"
click at [116, 141] on div "0362180792 - a quân" at bounding box center [144, 143] width 122 height 13
type input "a quân"
type input "0362180792"
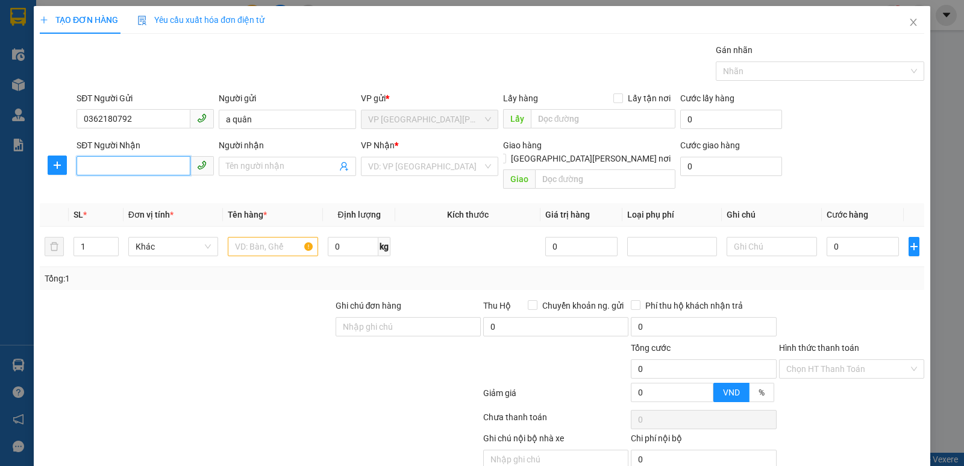
click at [114, 166] on input "SĐT Người Nhận" at bounding box center [134, 165] width 114 height 19
click at [111, 189] on div "0974858185 - a [PERSON_NAME]" at bounding box center [148, 190] width 131 height 13
type input "0974858185"
type input "a cường"
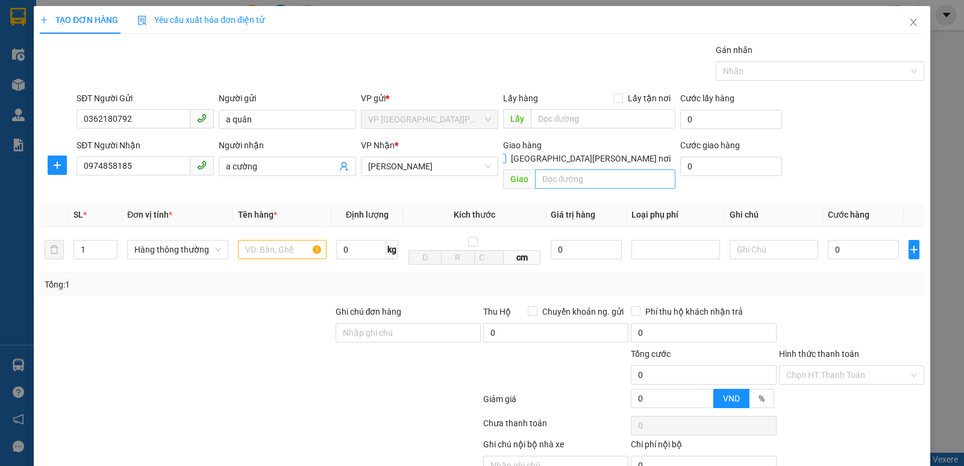
drag, startPoint x: 610, startPoint y: 142, endPoint x: 587, endPoint y: 158, distance: 27.7
click at [505, 154] on input "[GEOGRAPHIC_DATA][PERSON_NAME] nơi" at bounding box center [500, 158] width 8 height 8
checkbox input "true"
click at [581, 169] on input "text" at bounding box center [605, 178] width 141 height 19
type input "nh"
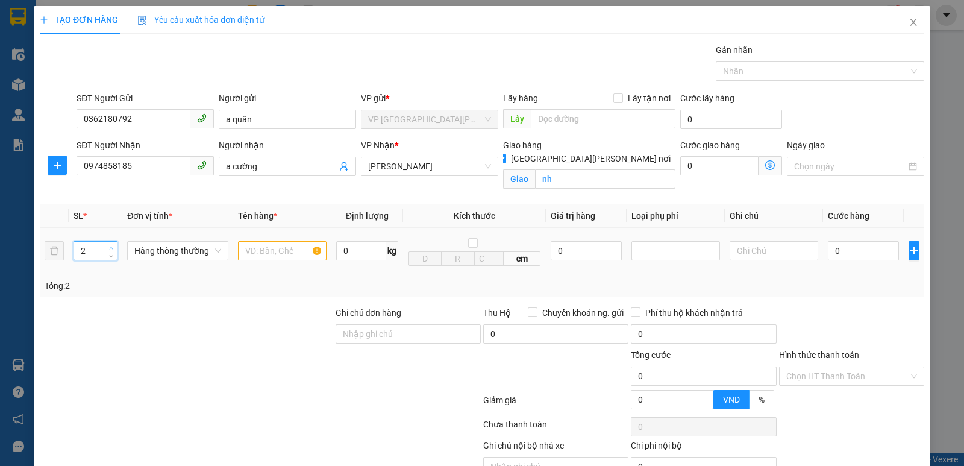
click at [111, 243] on span "Increase Value" at bounding box center [110, 247] width 13 height 11
type input "3"
click at [111, 243] on span "Increase Value" at bounding box center [110, 247] width 13 height 11
click at [264, 251] on input "text" at bounding box center [282, 250] width 89 height 19
type input "1 dầ ăn,2 rượu"
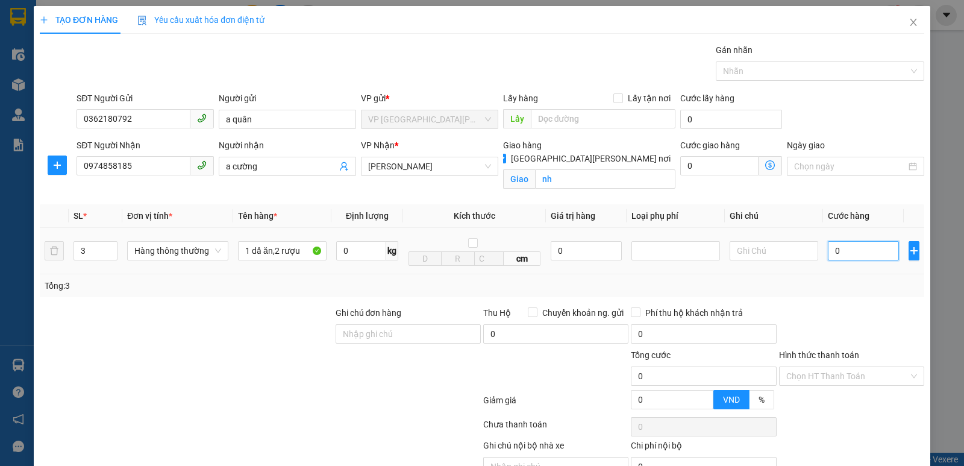
click at [847, 249] on input "0" at bounding box center [863, 250] width 71 height 19
type input "1"
type input "10"
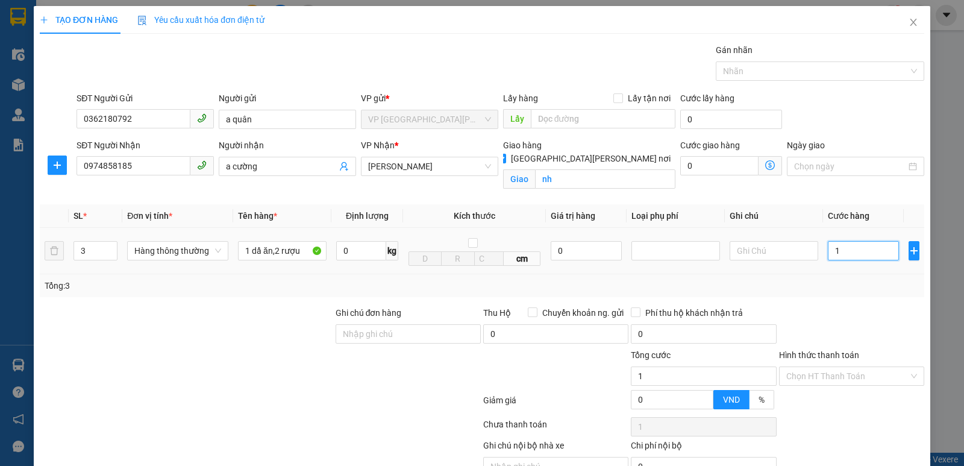
type input "10"
type input "100"
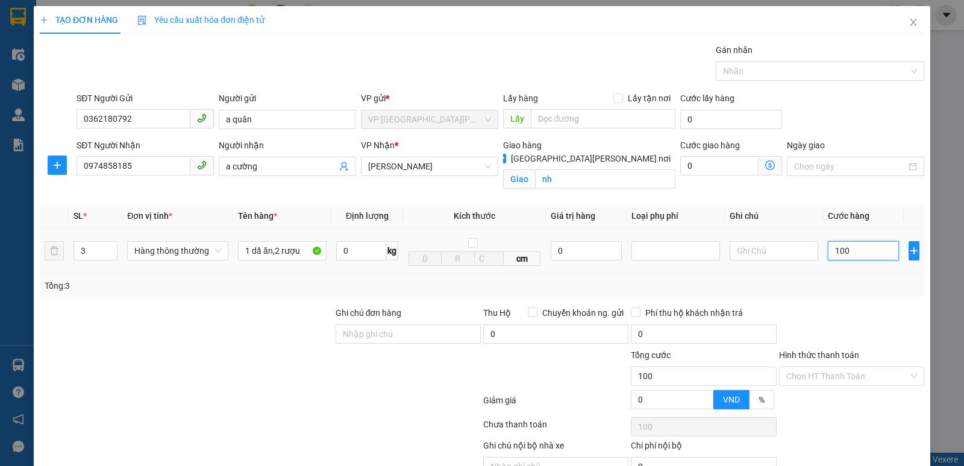
type input "1.000"
type input "10.000"
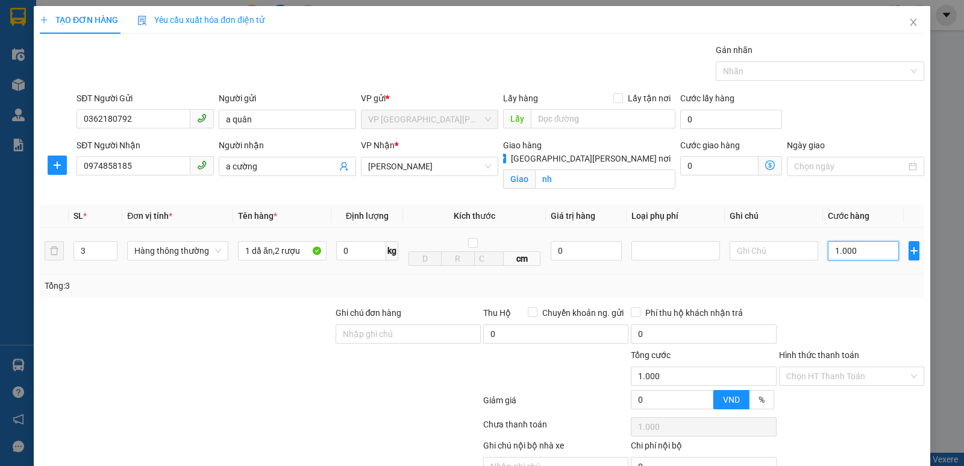
type input "10.000"
type input "100.000"
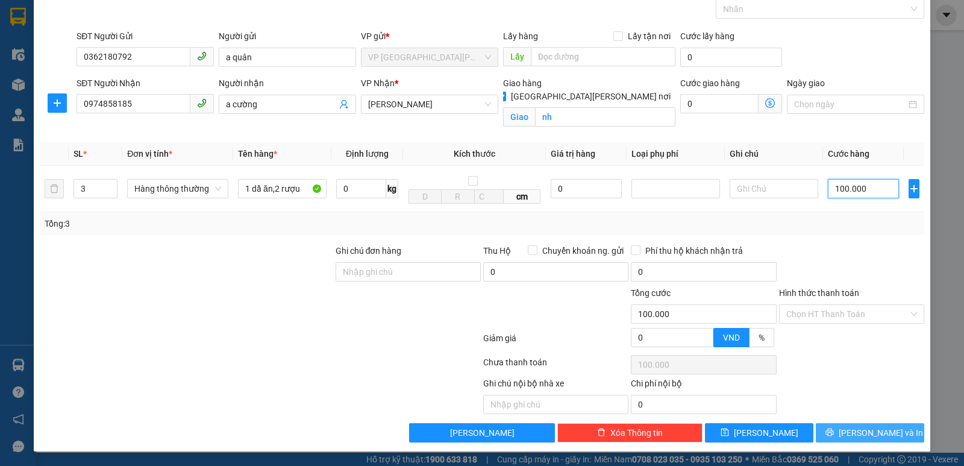
type input "100.000"
click at [864, 430] on span "[PERSON_NAME] và In" at bounding box center [881, 432] width 84 height 13
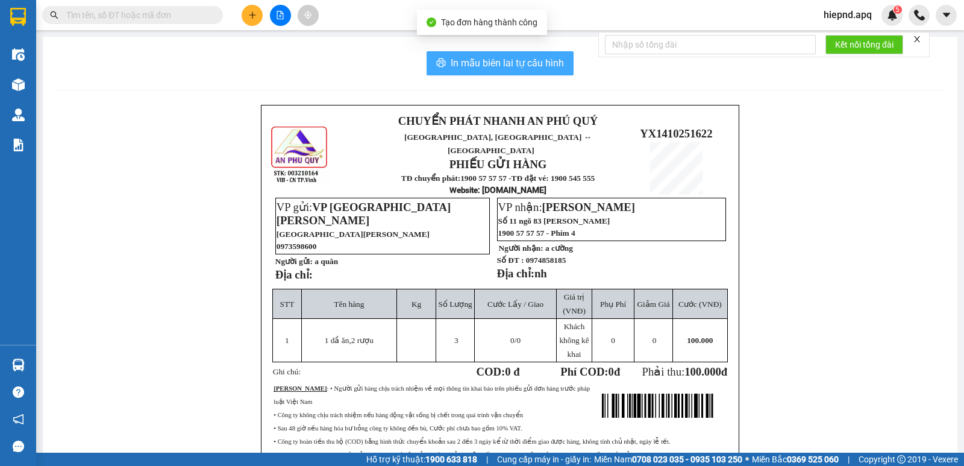
click at [497, 63] on span "In mẫu biên lai tự cấu hình" at bounding box center [507, 62] width 113 height 15
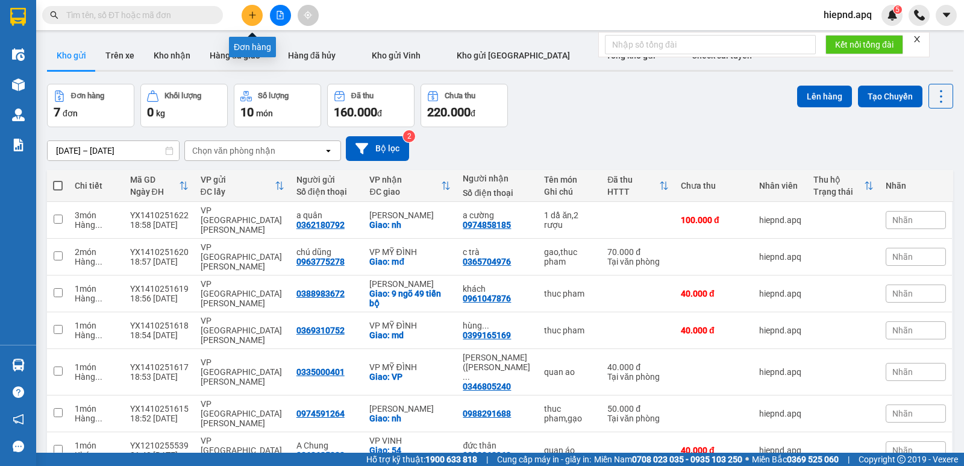
click at [252, 14] on icon "plus" at bounding box center [252, 15] width 8 height 8
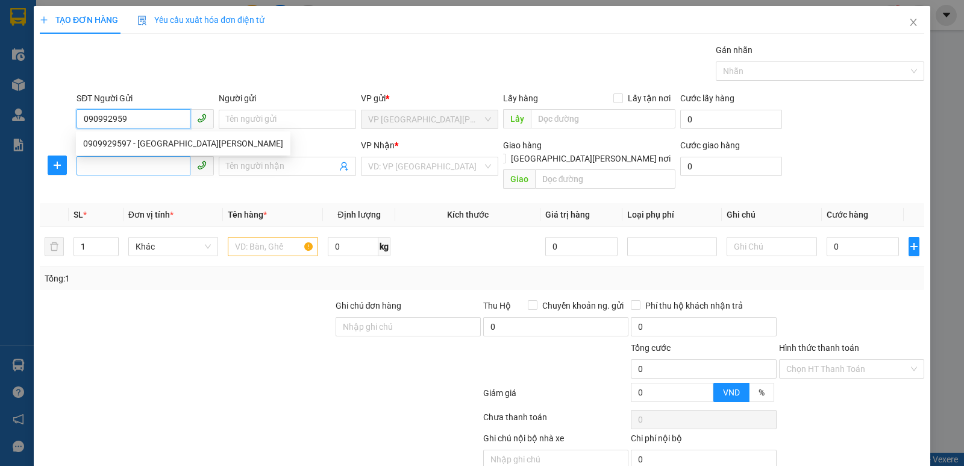
type input "0909929597"
click at [122, 145] on div "0909929597 - [GEOGRAPHIC_DATA][PERSON_NAME]" at bounding box center [183, 143] width 200 height 13
type input "việt anh"
type input "0909929597"
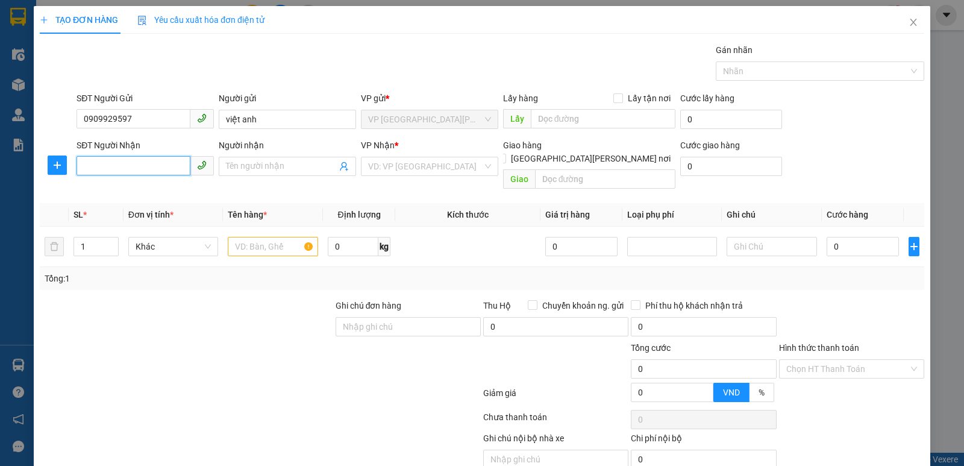
click at [125, 164] on input "SĐT Người Nhận" at bounding box center [134, 165] width 114 height 19
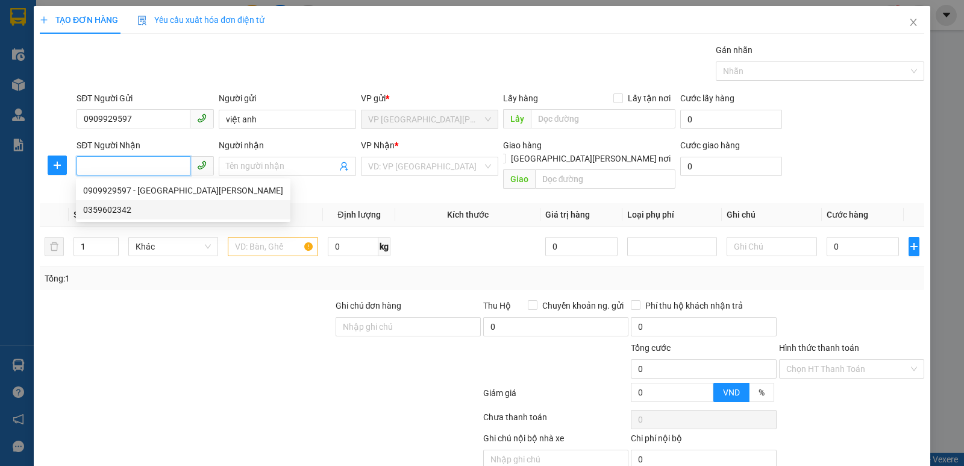
click at [119, 213] on div "0359602342" at bounding box center [183, 209] width 200 height 13
type input "0359602342"
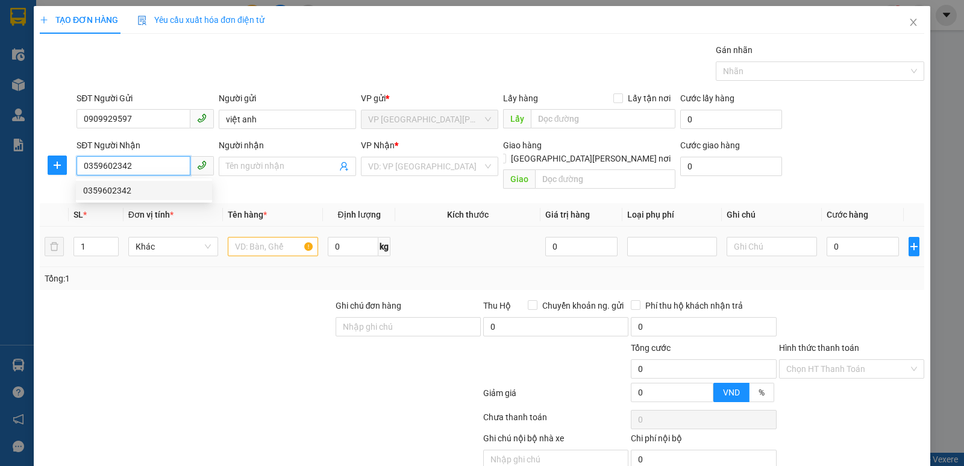
checkbox input "true"
type input "mđ"
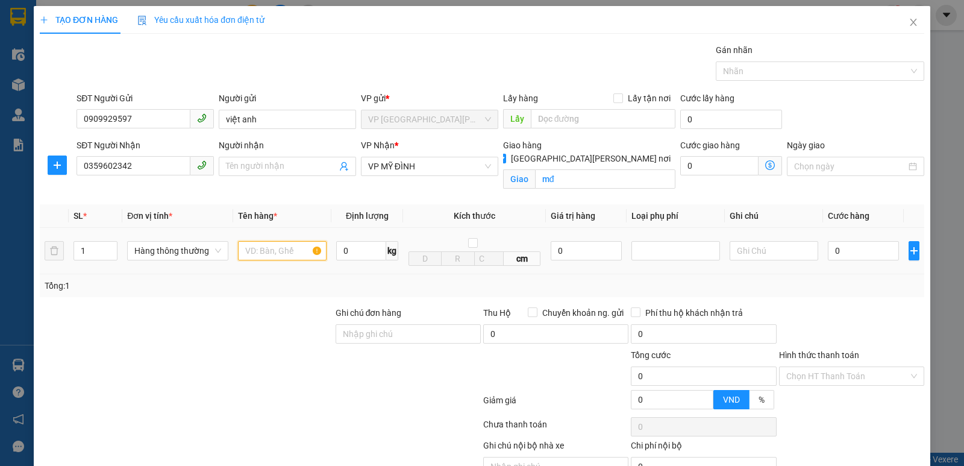
click at [245, 254] on input "text" at bounding box center [282, 250] width 89 height 19
type input "mau răng"
click at [859, 249] on input "0" at bounding box center [863, 250] width 71 height 19
type input "3"
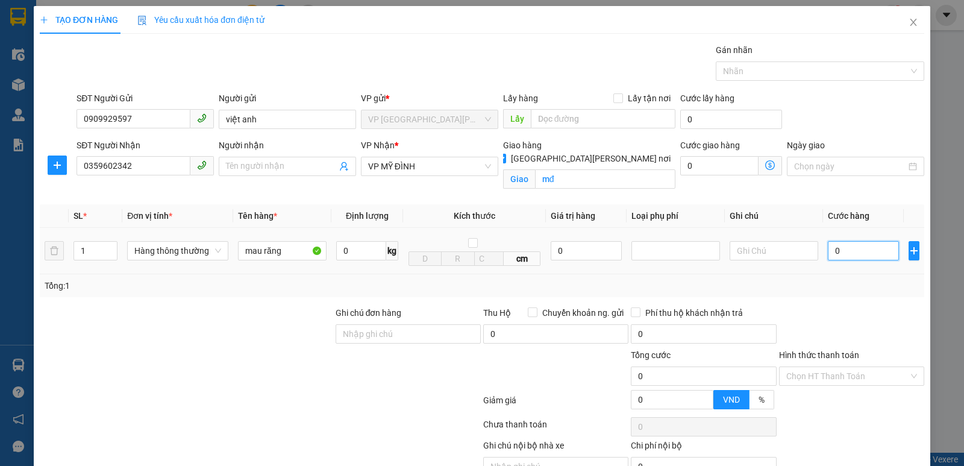
type input "3"
type input "30"
type input "300"
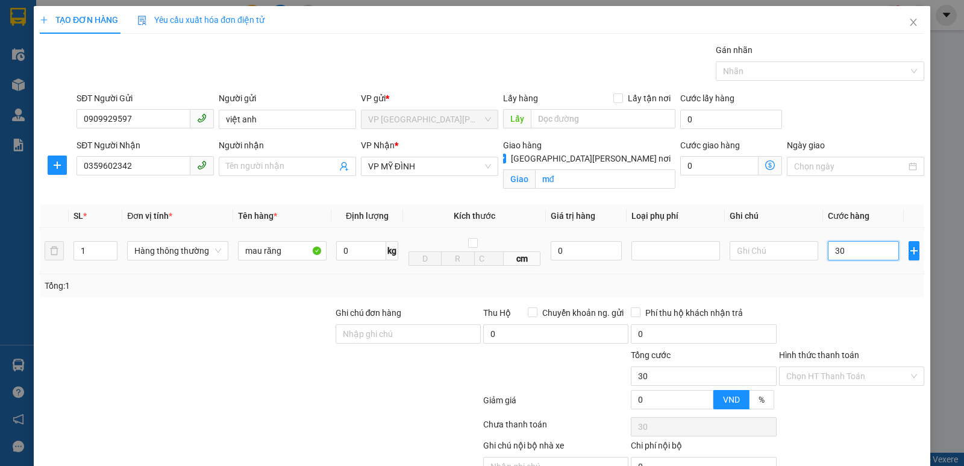
type input "300"
type input "3.000"
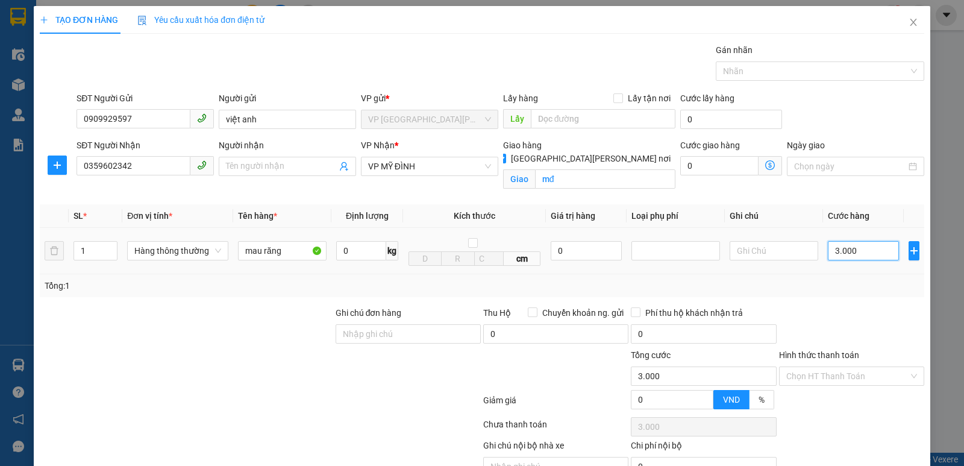
type input "30.000"
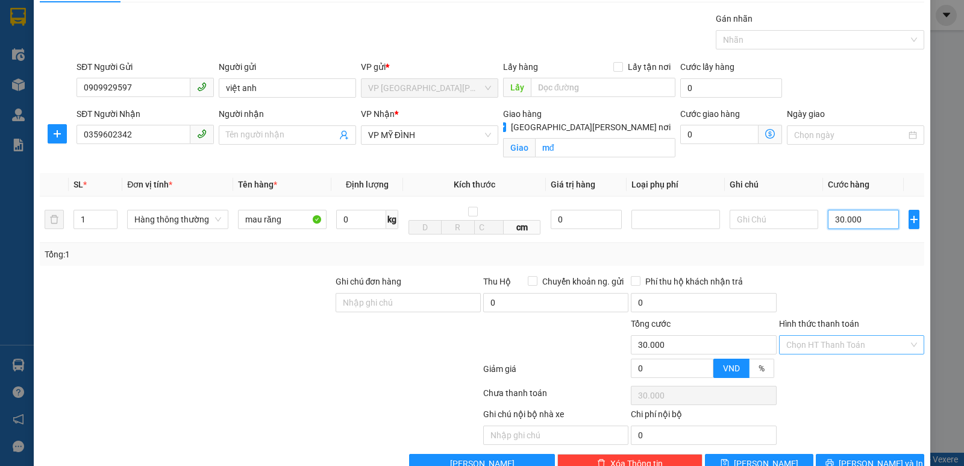
scroll to position [60, 0]
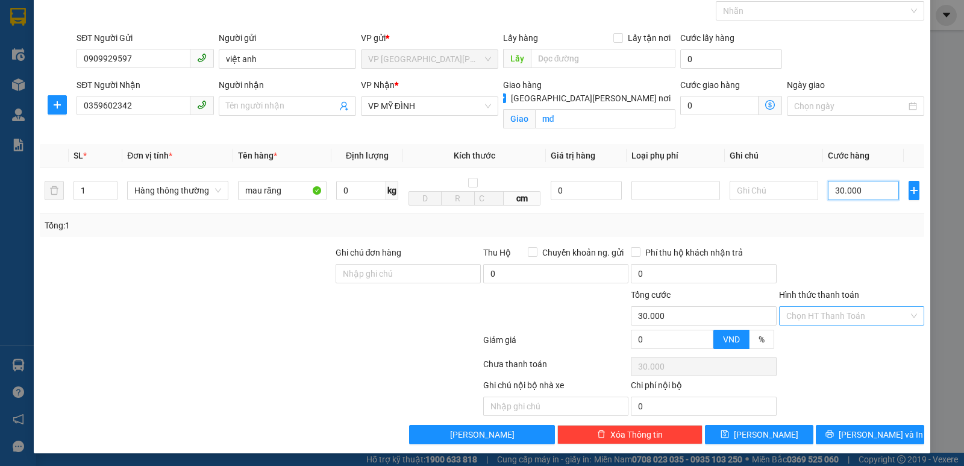
type input "30.000"
click at [850, 313] on input "Hình thức thanh toán" at bounding box center [847, 316] width 122 height 18
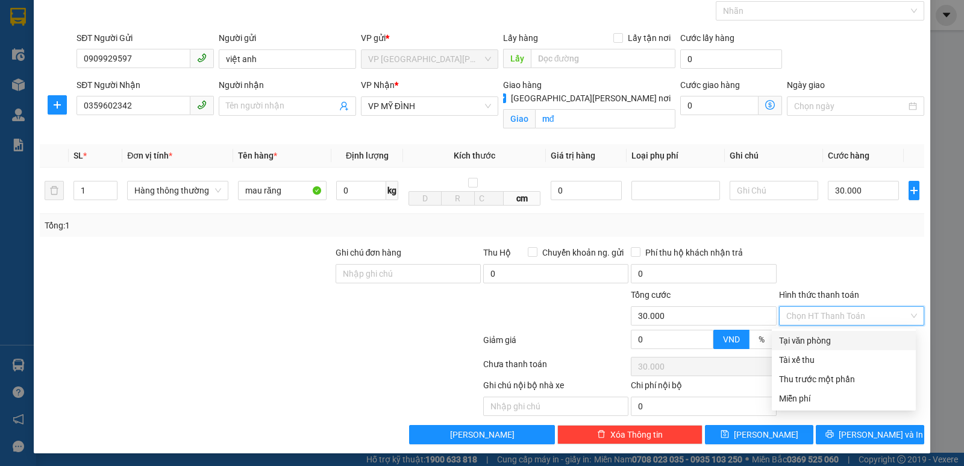
click at [834, 335] on div "Tại văn phòng" at bounding box center [844, 340] width 130 height 13
type input "0"
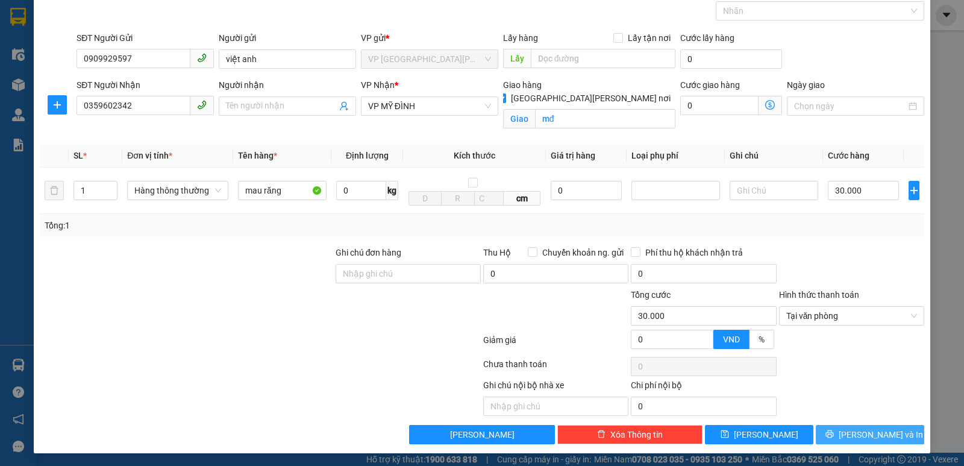
click at [859, 429] on span "[PERSON_NAME] và In" at bounding box center [881, 434] width 84 height 13
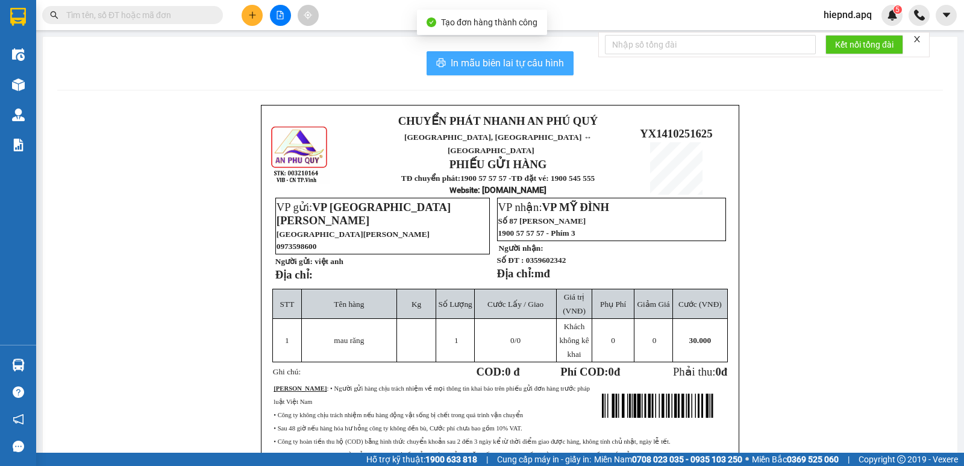
click at [540, 62] on span "In mẫu biên lai tự cấu hình" at bounding box center [507, 62] width 113 height 15
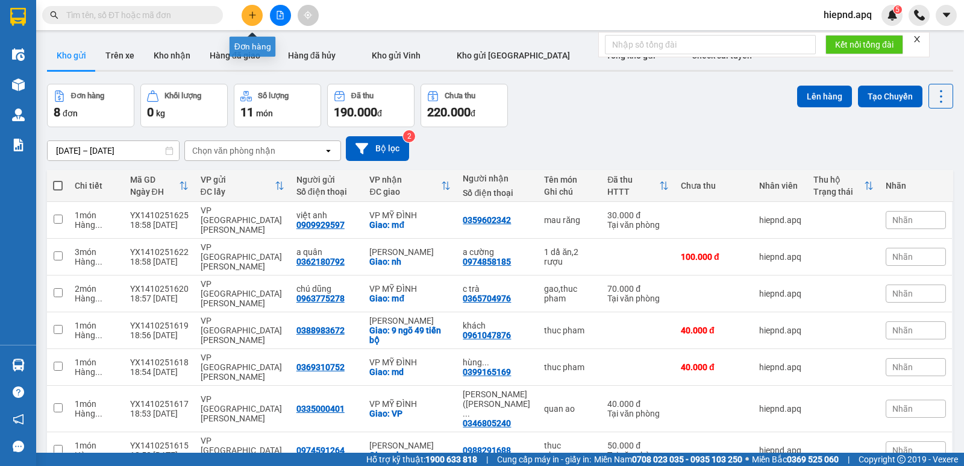
click at [246, 11] on button at bounding box center [252, 15] width 21 height 21
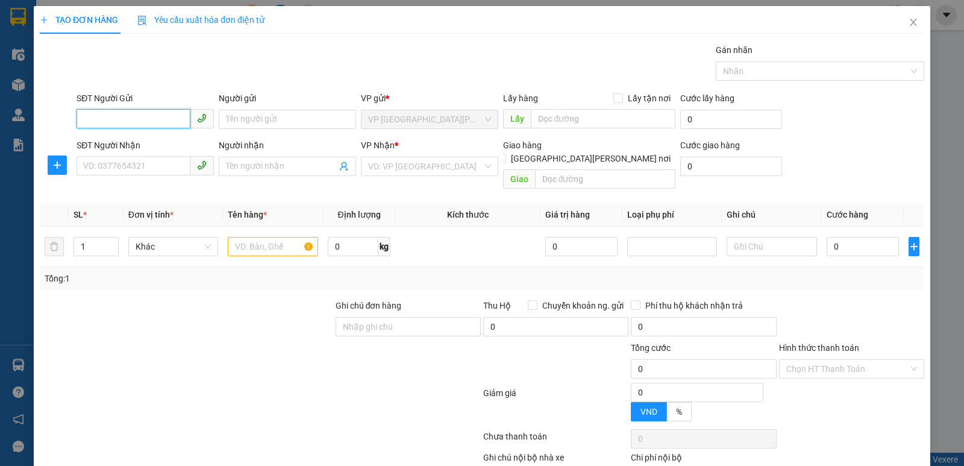
click at [127, 112] on input "SĐT Người Gửi" at bounding box center [134, 118] width 114 height 19
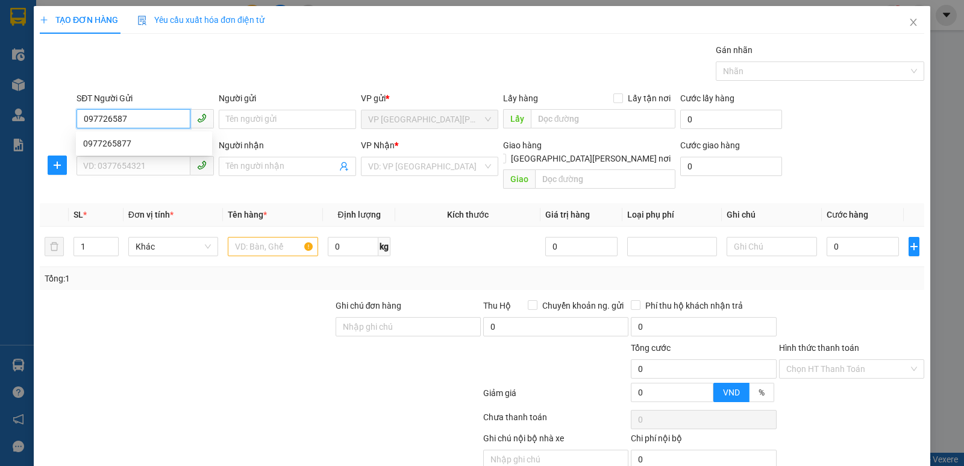
type input "0977265877"
click at [122, 144] on div "0977265877" at bounding box center [144, 143] width 122 height 13
checkbox input "true"
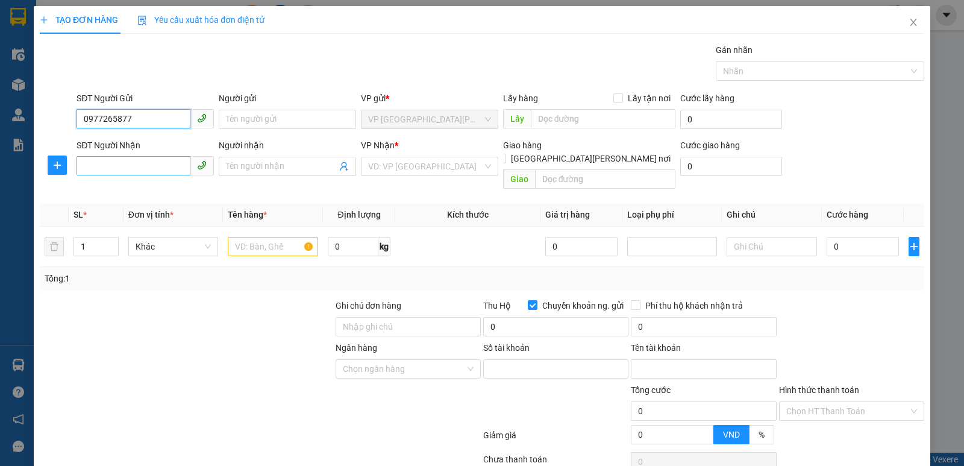
type input "0977265877"
click at [116, 163] on input "SĐT Người Nhận" at bounding box center [134, 165] width 114 height 19
type input "0979506458"
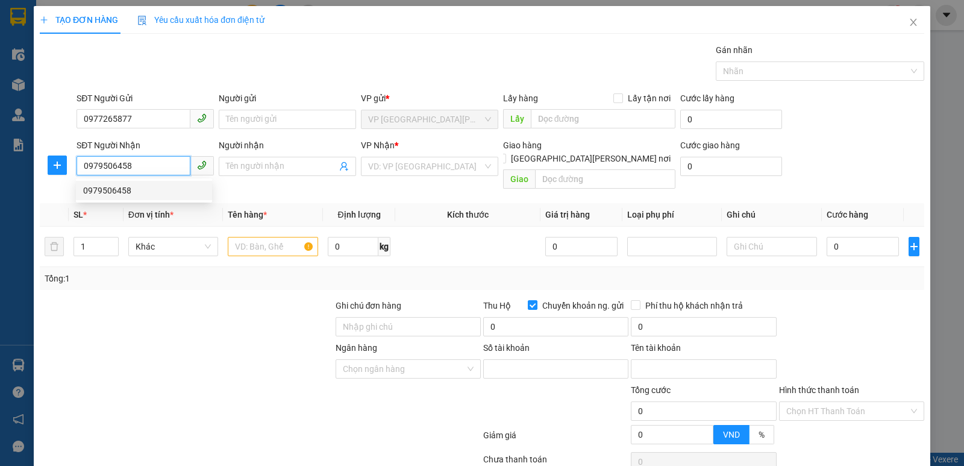
click at [113, 187] on div "0979506458" at bounding box center [144, 190] width 122 height 13
checkbox input "true"
type input "NH"
checkbox input "false"
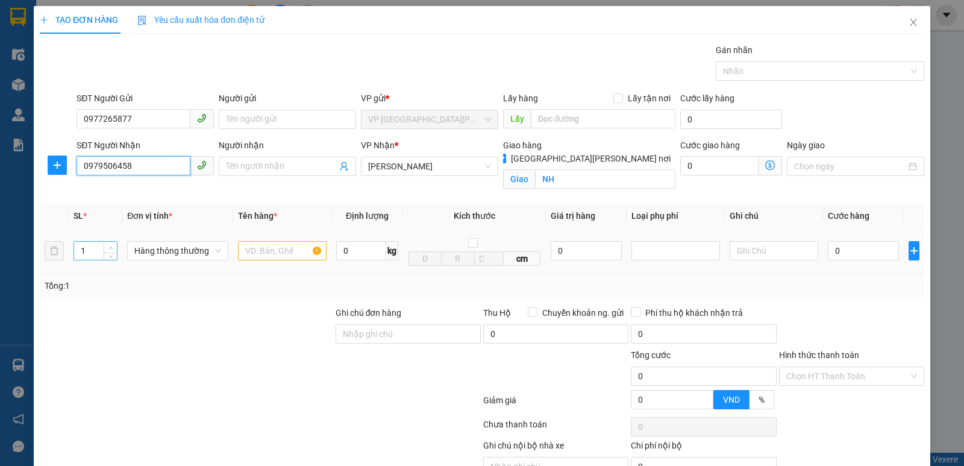
type input "0979506458"
type input "2"
click at [110, 246] on icon "up" at bounding box center [111, 248] width 4 height 4
click at [271, 252] on input "text" at bounding box center [282, 250] width 89 height 19
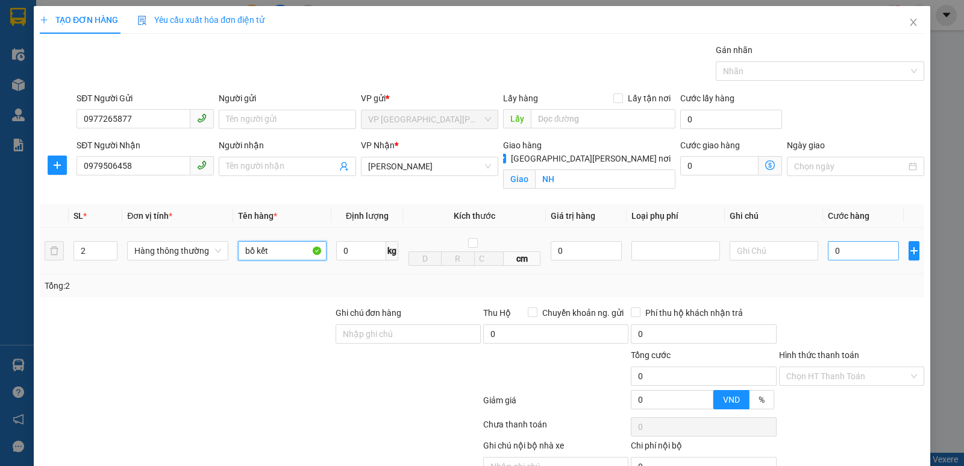
type input "bồ kết"
click at [845, 251] on input "0" at bounding box center [863, 250] width 71 height 19
click at [844, 250] on input "0" at bounding box center [863, 250] width 71 height 19
drag, startPoint x: 844, startPoint y: 250, endPoint x: 820, endPoint y: 254, distance: 24.5
click at [828, 254] on input "0" at bounding box center [863, 250] width 71 height 19
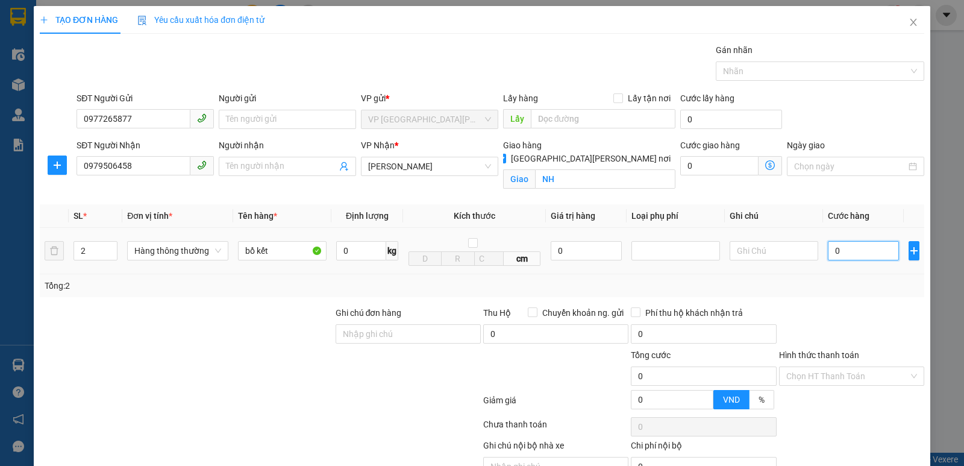
type input "1"
type input "13"
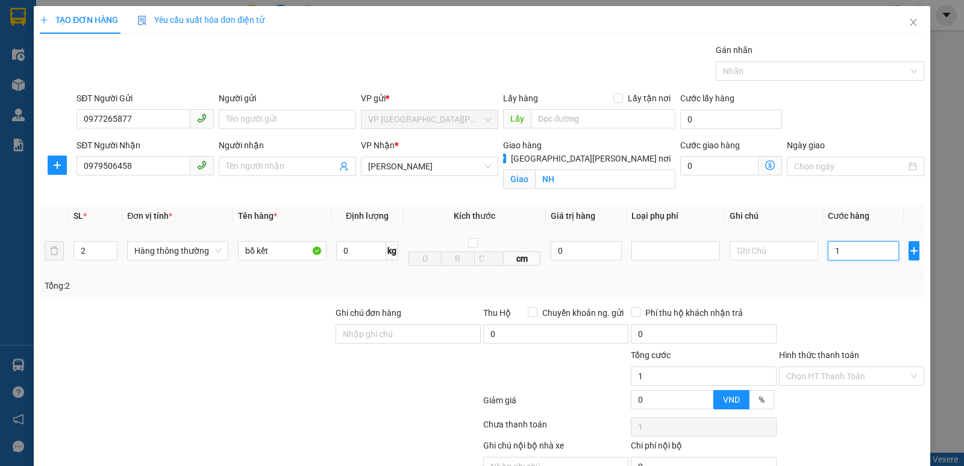
type input "13"
type input "130"
type input "1.300"
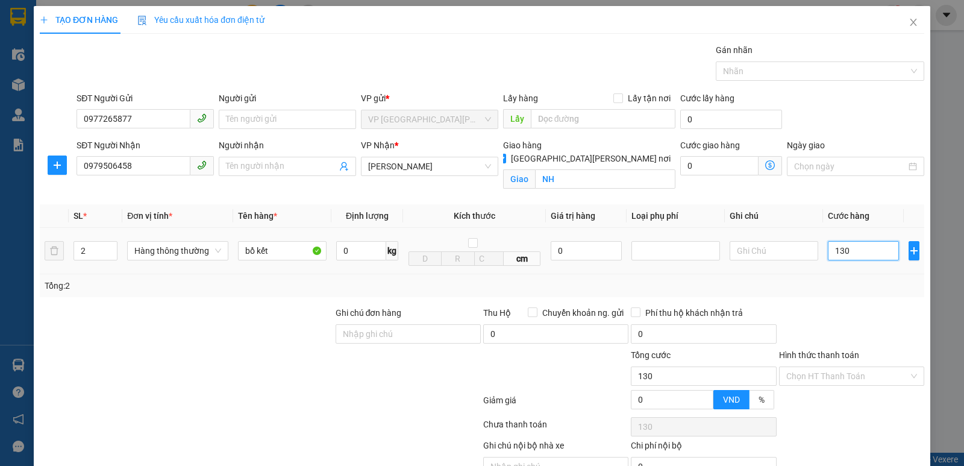
type input "1.300"
type input "13.000"
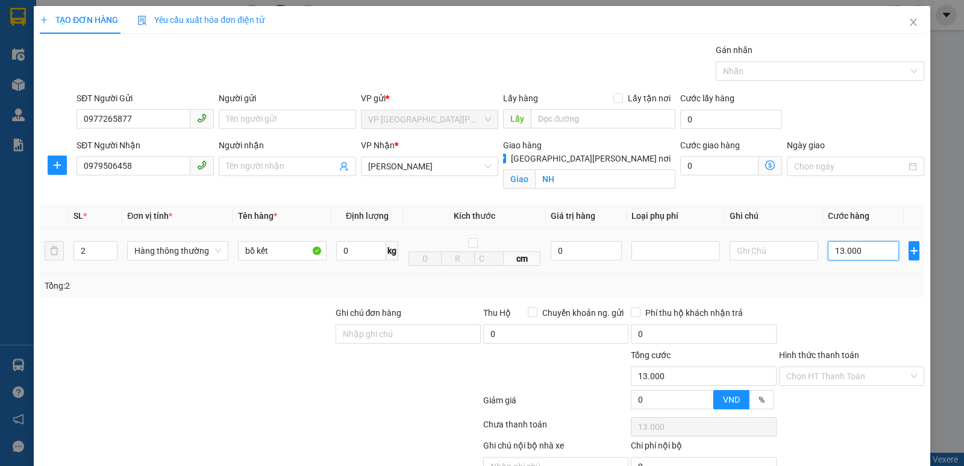
type input "130.000"
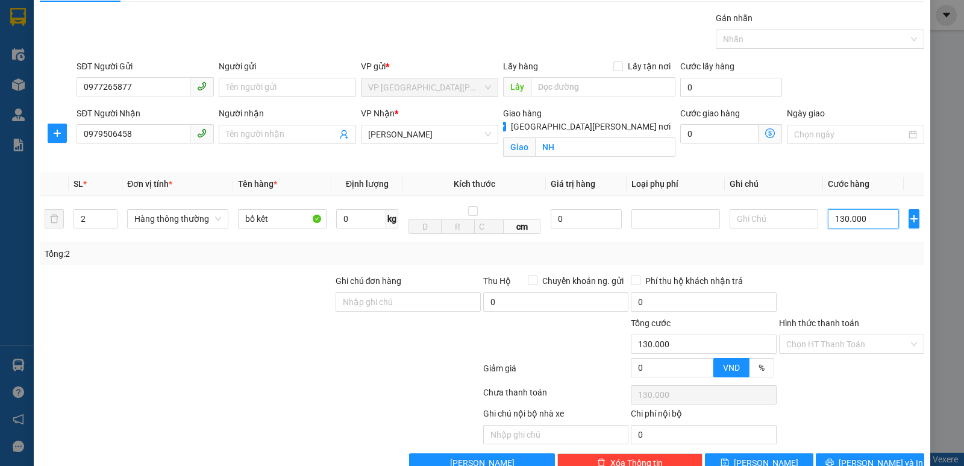
scroll to position [63, 0]
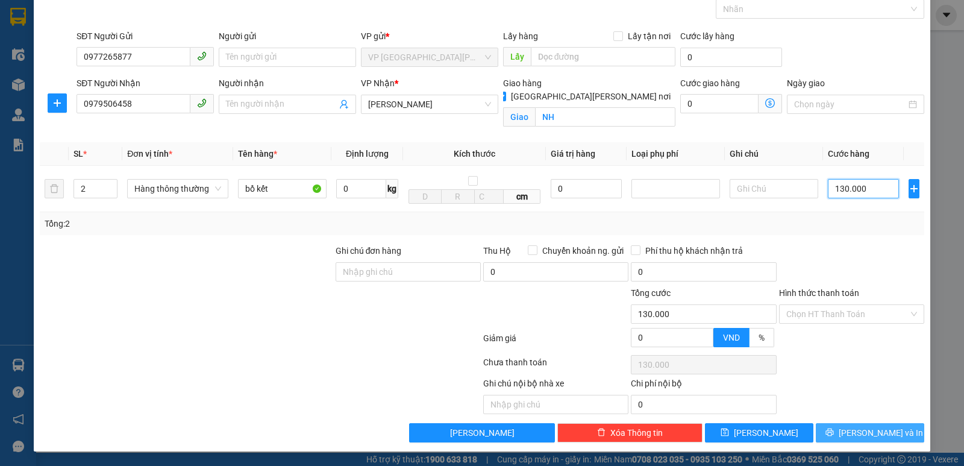
type input "130.000"
click at [859, 430] on span "[PERSON_NAME] và In" at bounding box center [881, 432] width 84 height 13
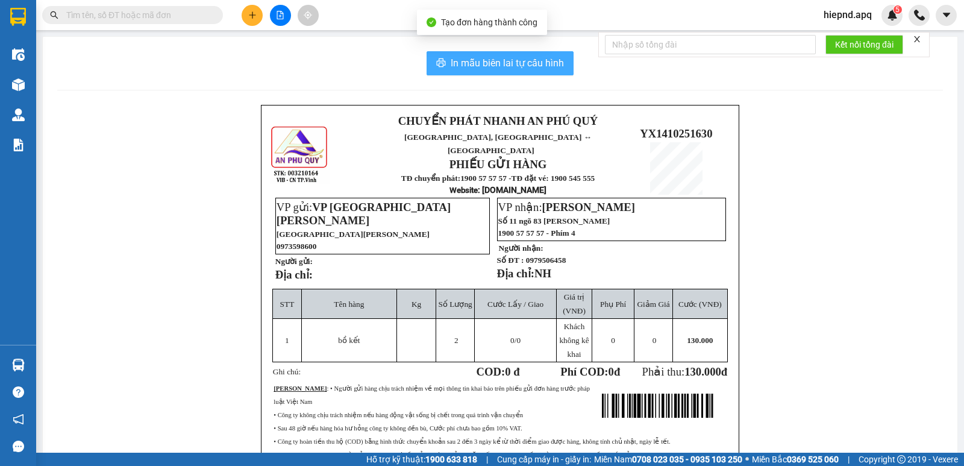
click at [472, 65] on span "In mẫu biên lai tự cấu hình" at bounding box center [507, 62] width 113 height 15
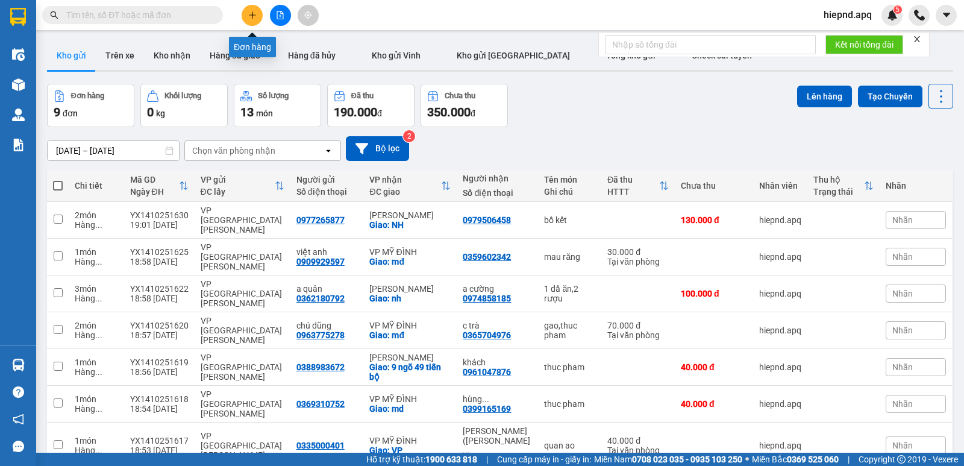
click at [256, 16] on button at bounding box center [252, 15] width 21 height 21
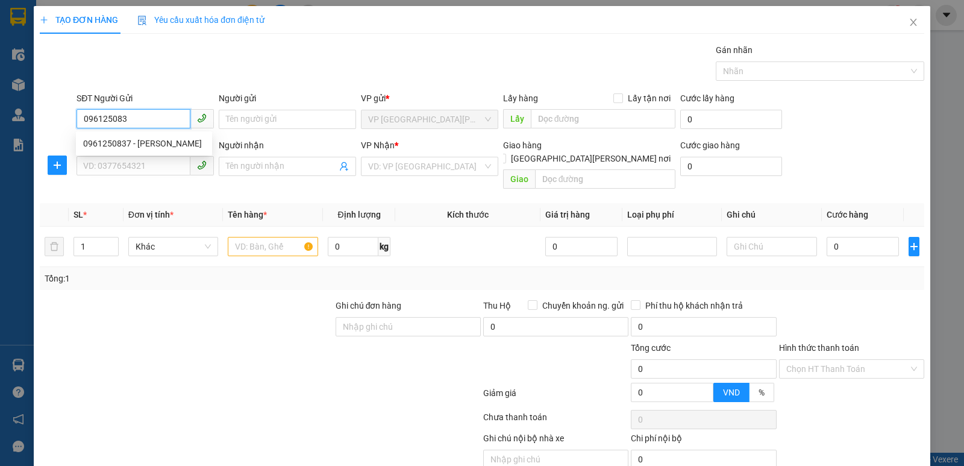
type input "0961250837"
click at [96, 148] on div "0961250837 - [PERSON_NAME]" at bounding box center [144, 143] width 122 height 13
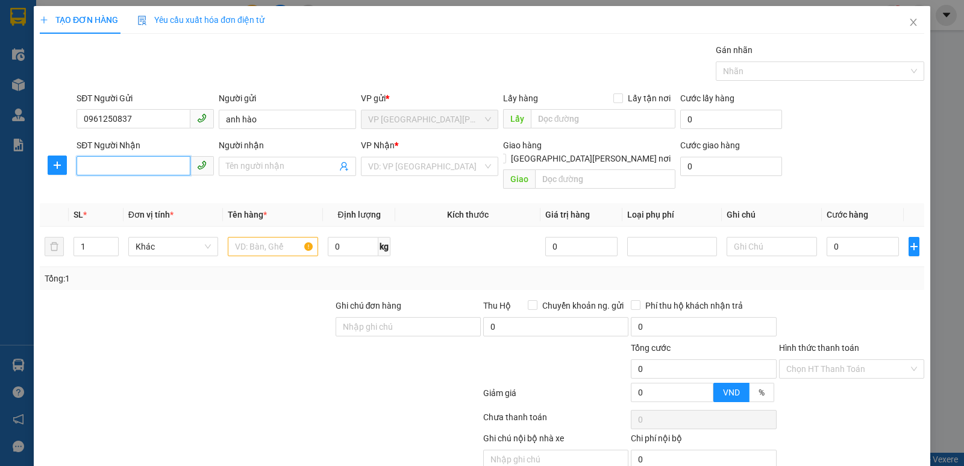
click at [93, 166] on input "SĐT Người Nhận" at bounding box center [134, 165] width 114 height 19
click at [449, 164] on input "search" at bounding box center [425, 166] width 114 height 18
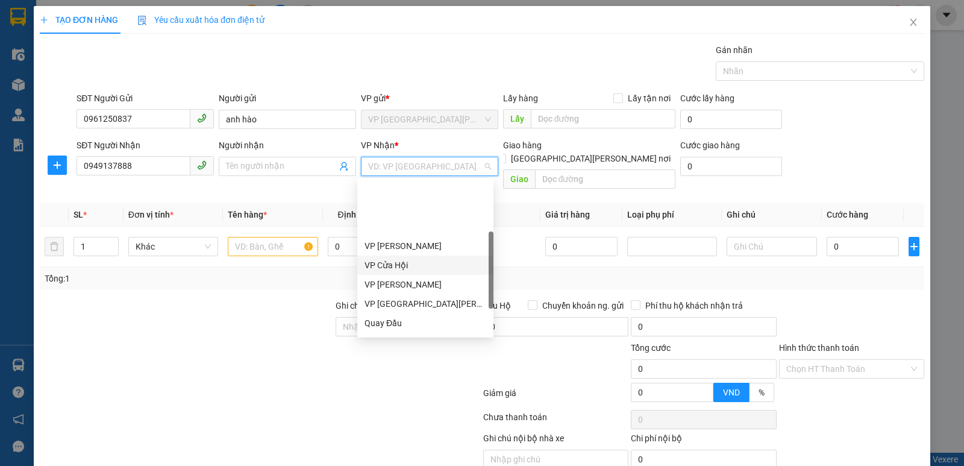
scroll to position [121, 0]
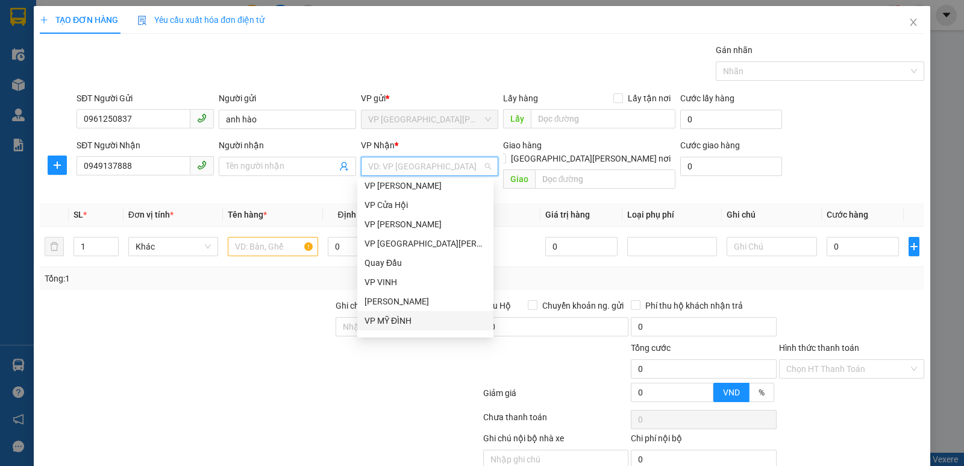
click at [400, 318] on div "VP MỸ ĐÌNH" at bounding box center [426, 320] width 122 height 13
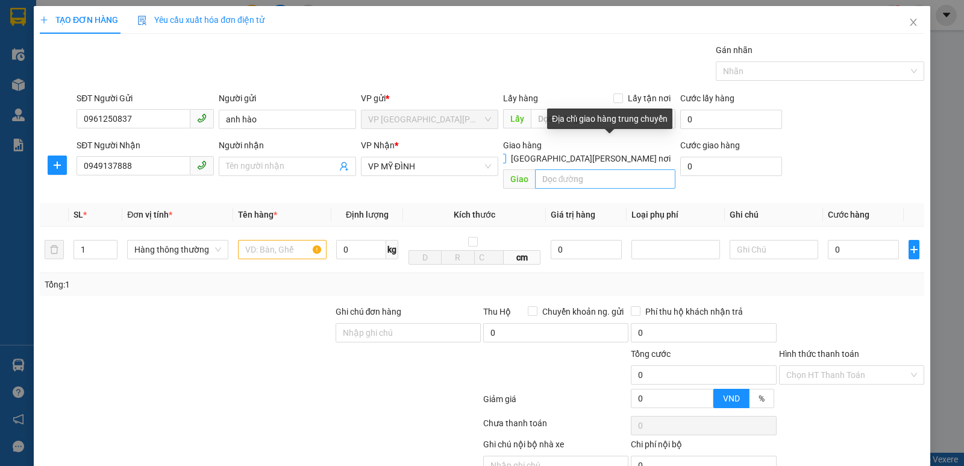
drag, startPoint x: 604, startPoint y: 143, endPoint x: 605, endPoint y: 163, distance: 19.3
click at [505, 154] on input "[GEOGRAPHIC_DATA][PERSON_NAME] nơi" at bounding box center [500, 158] width 8 height 8
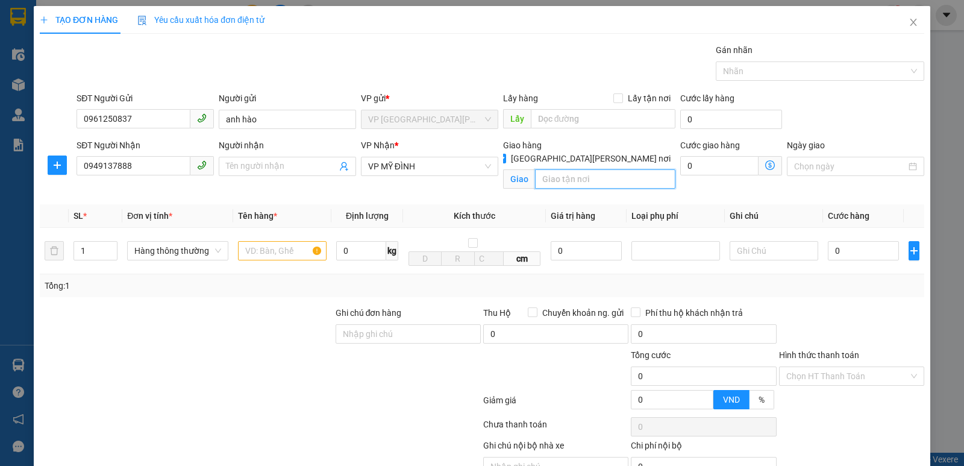
click at [589, 174] on input "text" at bounding box center [605, 178] width 141 height 19
click at [281, 249] on input "text" at bounding box center [282, 250] width 89 height 19
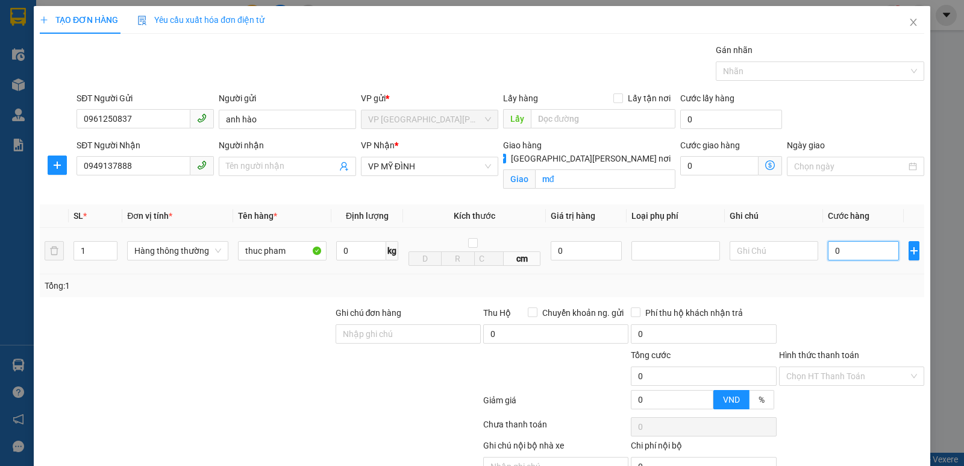
click at [844, 258] on input "0" at bounding box center [863, 250] width 71 height 19
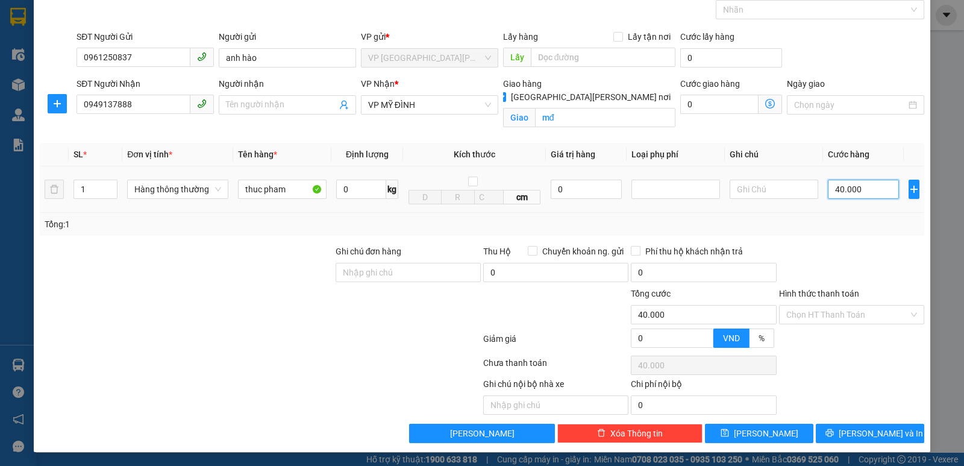
scroll to position [63, 0]
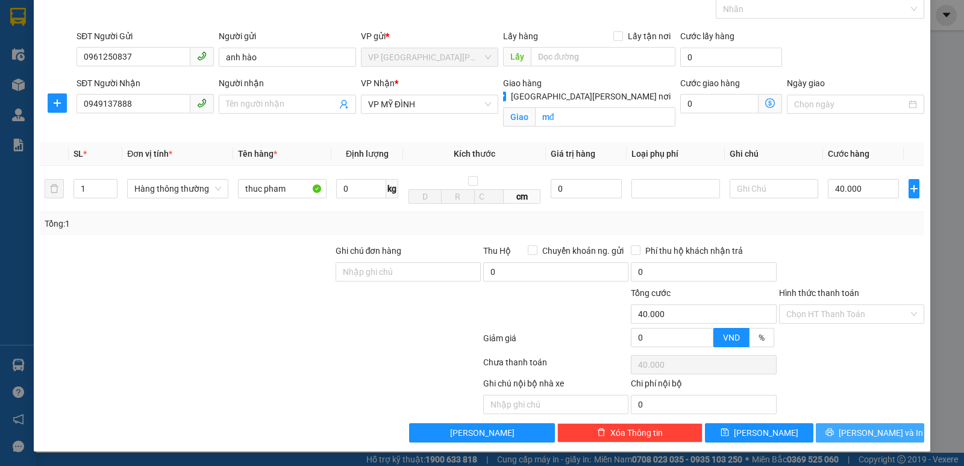
click at [854, 431] on span "[PERSON_NAME] và In" at bounding box center [881, 432] width 84 height 13
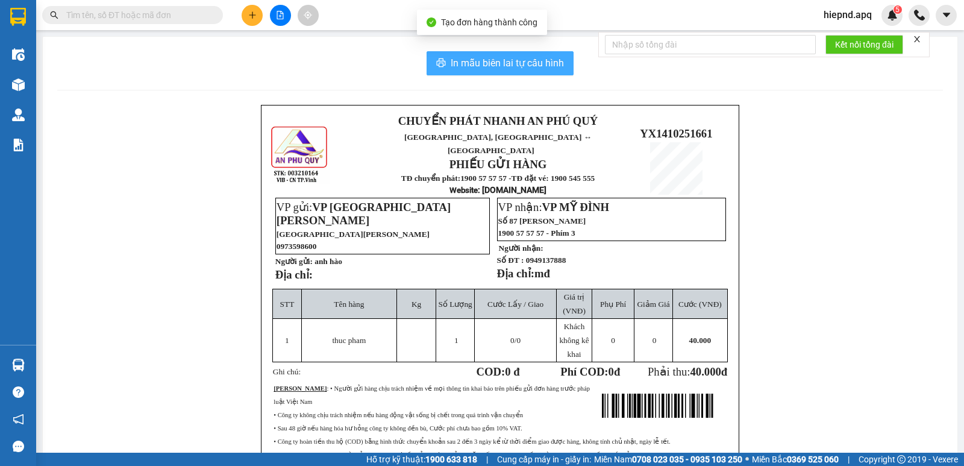
click at [451, 66] on span "In mẫu biên lai tự cấu hình" at bounding box center [507, 62] width 113 height 15
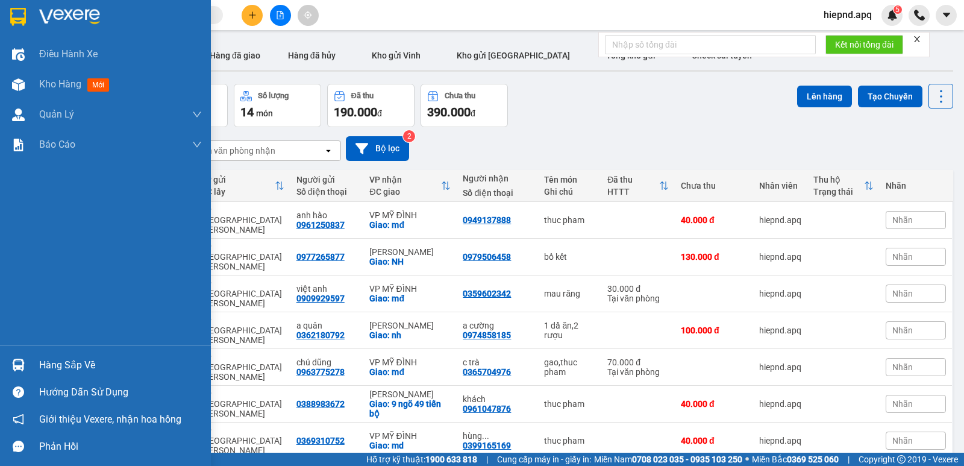
click at [52, 366] on div "Hàng sắp về" at bounding box center [120, 365] width 163 height 18
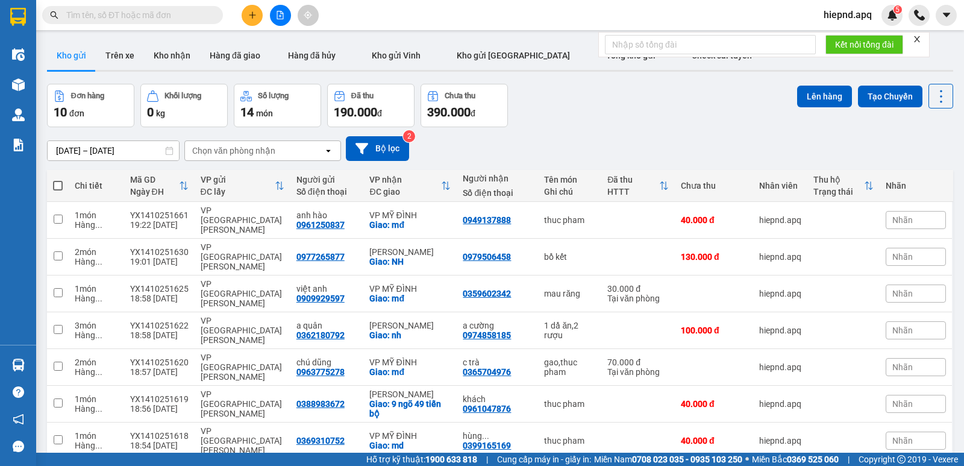
click at [619, 140] on section "Kết quả [PERSON_NAME] ( 0 ) Bộ lọc No Data hiepnd.apq 5 Điều [PERSON_NAME] xe K…" at bounding box center [482, 233] width 964 height 466
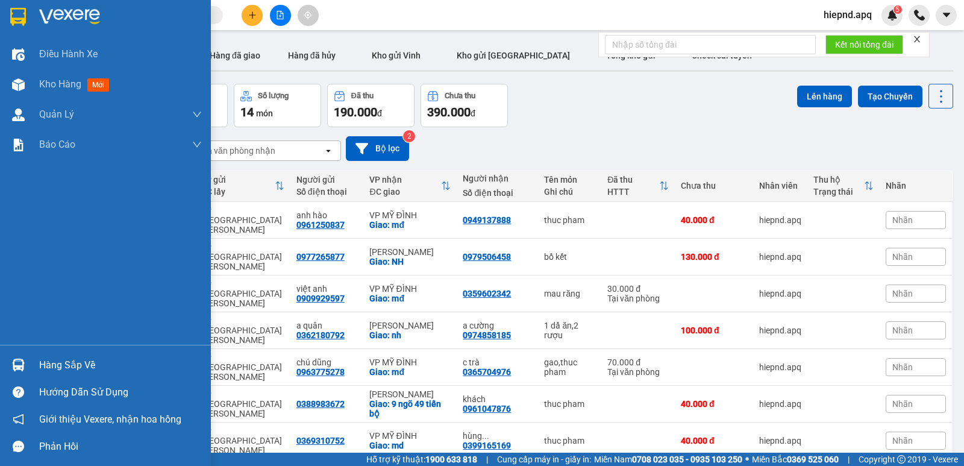
click at [75, 361] on div "Hàng sắp về" at bounding box center [120, 365] width 163 height 18
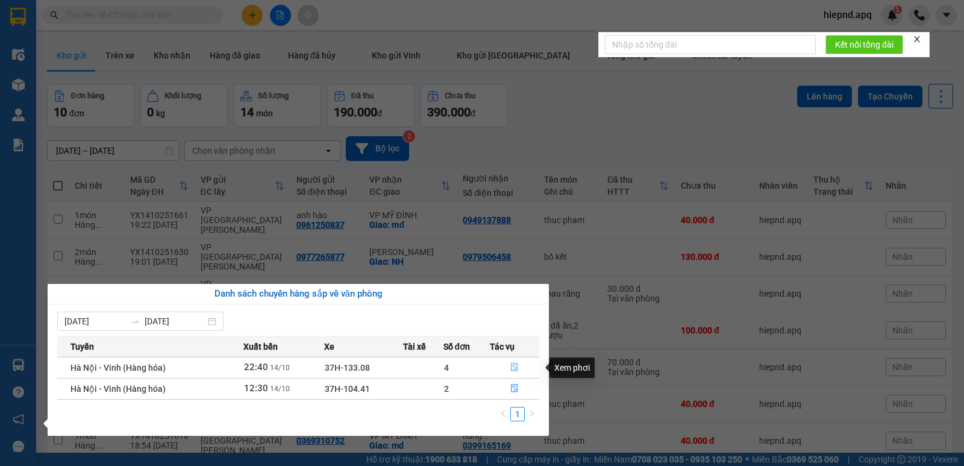
click at [511, 366] on icon "file-done" at bounding box center [514, 367] width 8 height 8
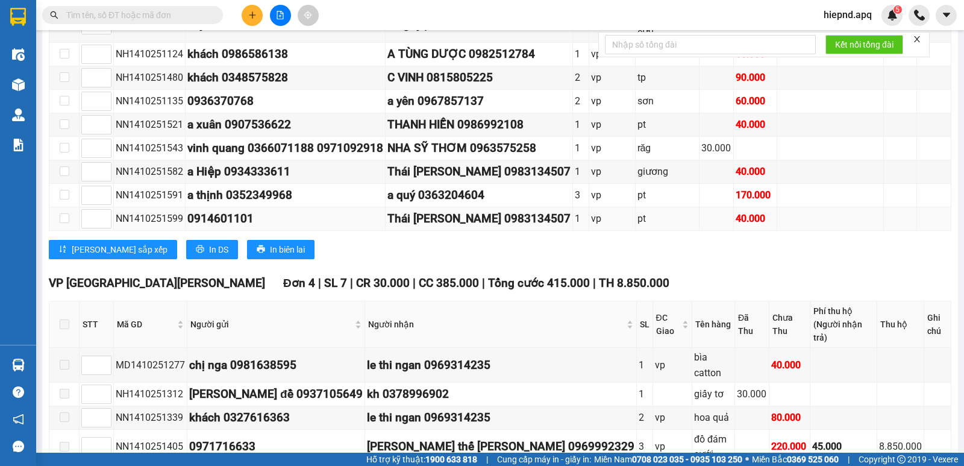
scroll to position [292, 0]
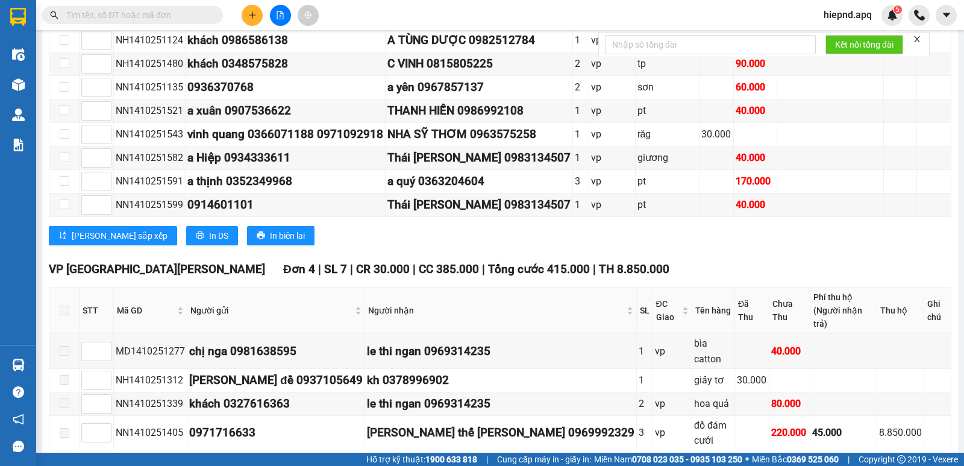
click at [613, 260] on div "VP [GEOGRAPHIC_DATA][PERSON_NAME] 4 | SL 7 | CR 30.000 | CC 385.000 | [PERSON_N…" at bounding box center [500, 269] width 903 height 18
click at [763, 262] on div "VP [GEOGRAPHIC_DATA][PERSON_NAME] 4 | SL 7 | CR 30.000 | CC 385.000 | [PERSON_N…" at bounding box center [500, 269] width 903 height 18
click at [880, 425] on div "8.850.000" at bounding box center [900, 432] width 43 height 15
click at [481, 424] on div "[PERSON_NAME] thế [PERSON_NAME] 0969992329" at bounding box center [501, 433] width 268 height 18
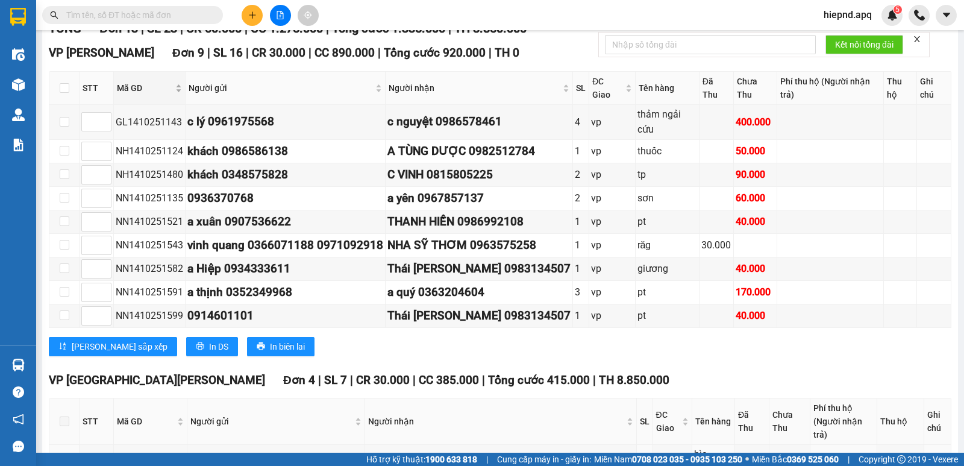
scroll to position [0, 0]
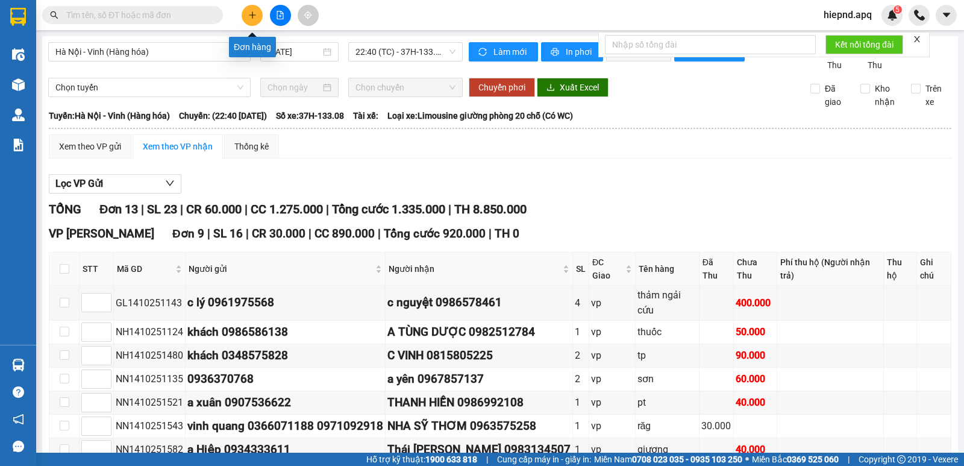
click at [247, 14] on button at bounding box center [252, 15] width 21 height 21
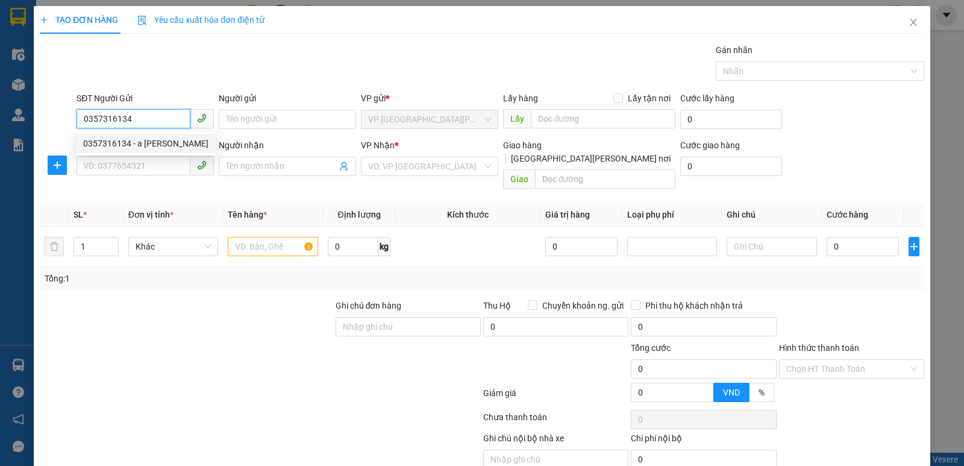
click at [106, 139] on div "0357316134 - a [PERSON_NAME]" at bounding box center [145, 143] width 125 height 13
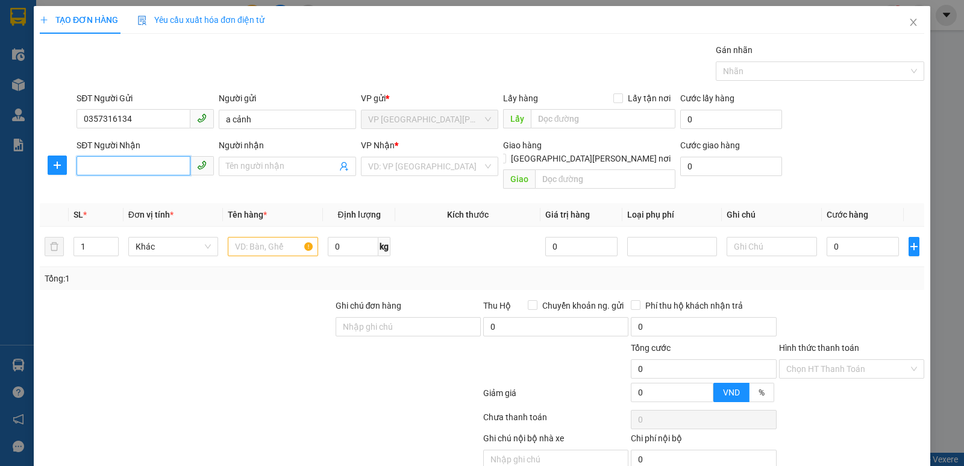
click at [110, 160] on input "SĐT Người Nhận" at bounding box center [134, 165] width 114 height 19
click at [99, 191] on div "0339973230 - c [PERSON_NAME]" at bounding box center [145, 190] width 125 height 13
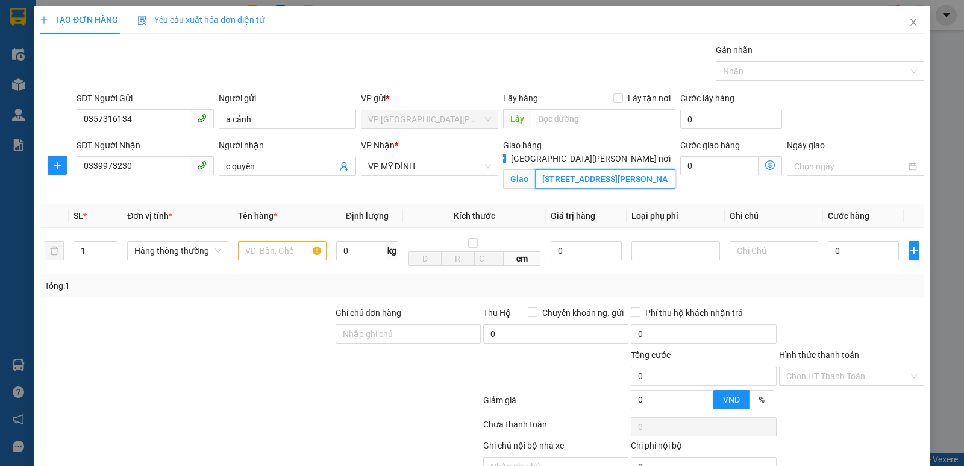
click at [662, 171] on input "[STREET_ADDRESS][PERSON_NAME][PERSON_NAME]" at bounding box center [605, 178] width 141 height 19
click at [268, 245] on input "text" at bounding box center [282, 250] width 89 height 19
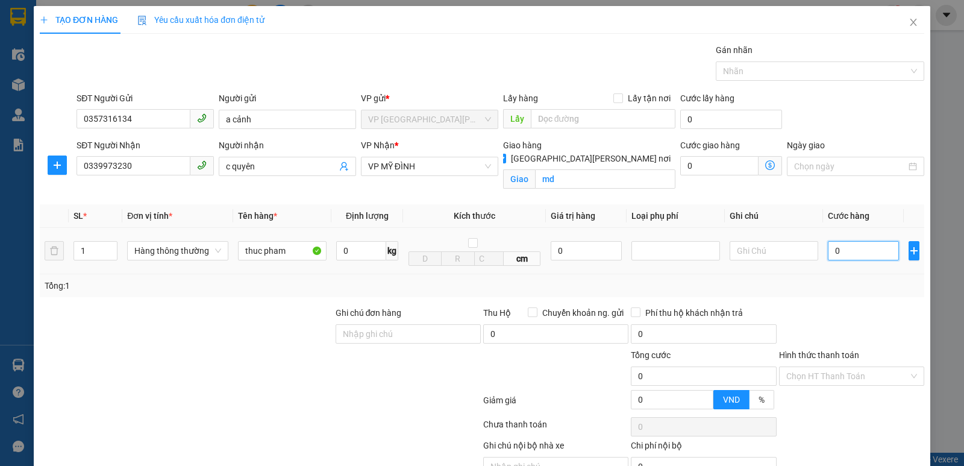
click at [850, 257] on input "0" at bounding box center [863, 250] width 71 height 19
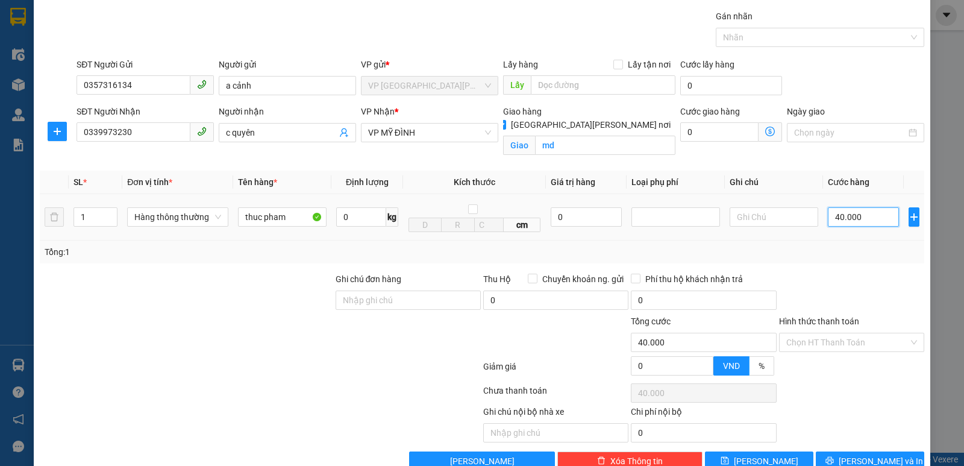
scroll to position [63, 0]
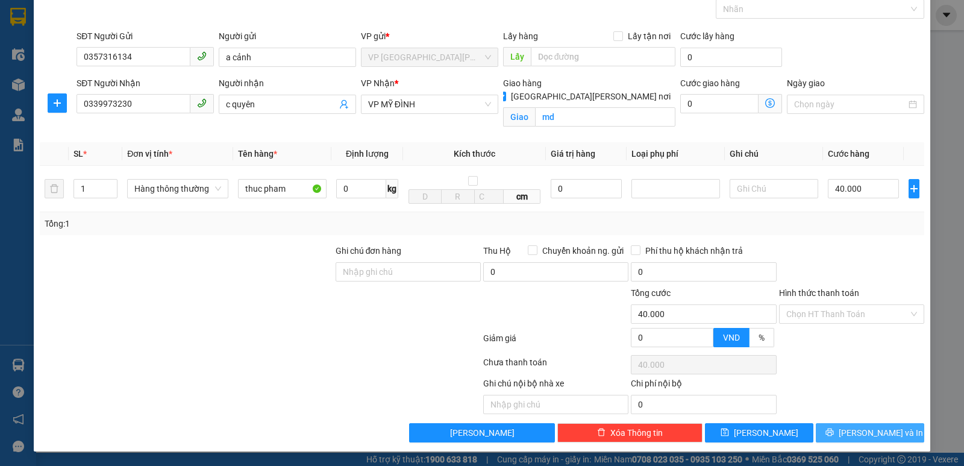
click at [833, 431] on icon "printer" at bounding box center [829, 432] width 8 height 8
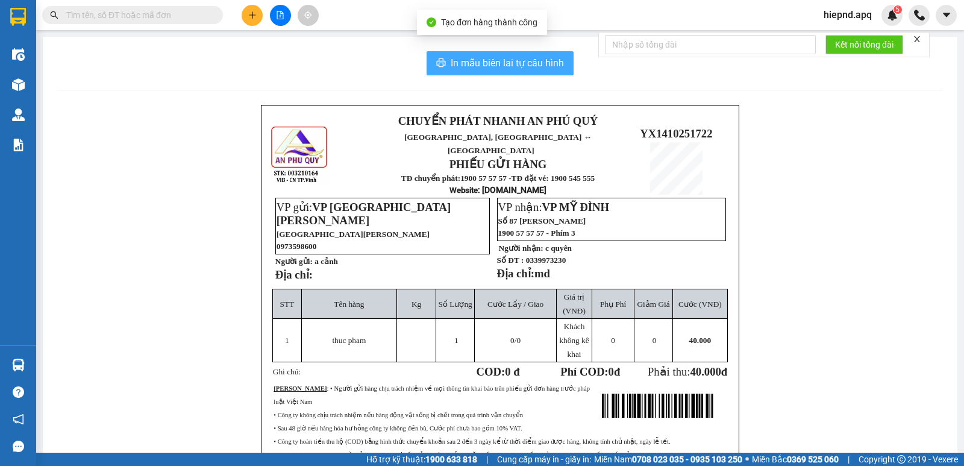
click at [504, 64] on span "In mẫu biên lai tự cấu hình" at bounding box center [507, 62] width 113 height 15
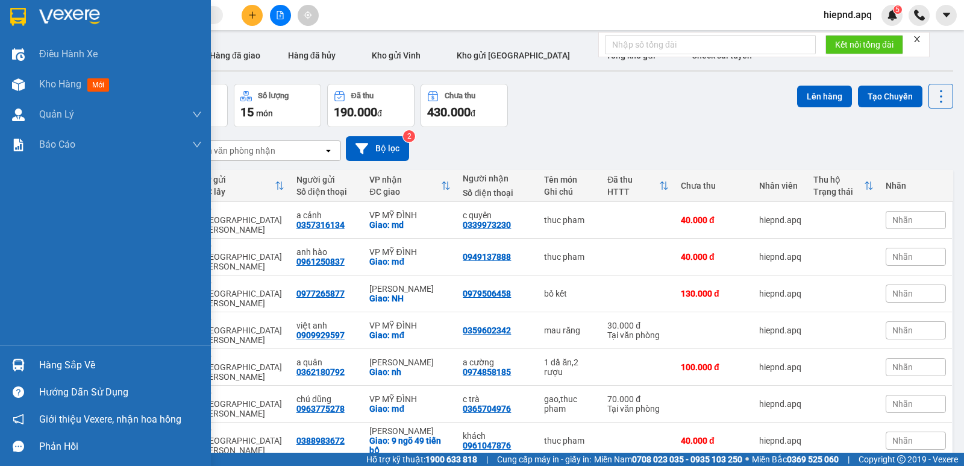
click at [48, 367] on div "Hàng sắp về" at bounding box center [120, 365] width 163 height 18
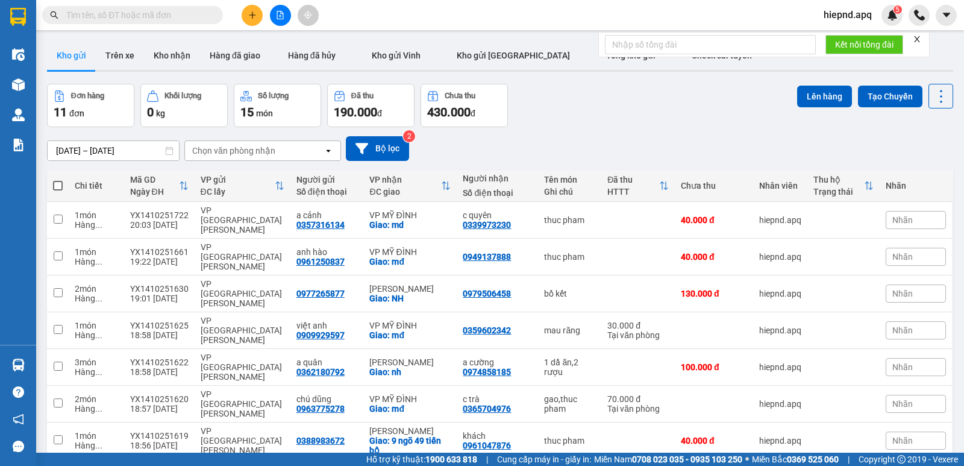
click at [616, 123] on section "Kết quả [PERSON_NAME] ( 0 ) Bộ lọc No Data hiepnd.apq 5 Điều [PERSON_NAME] xe K…" at bounding box center [482, 233] width 964 height 466
click at [920, 38] on icon "close" at bounding box center [917, 39] width 8 height 8
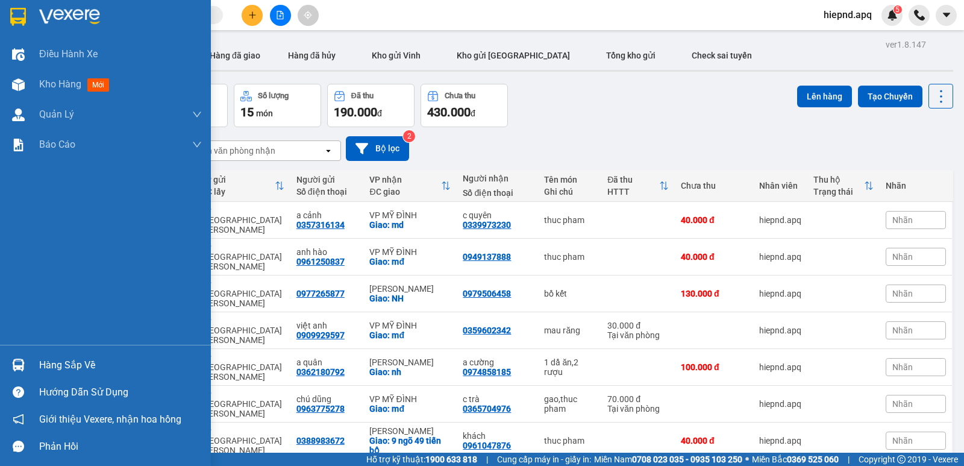
click at [74, 368] on div "Hàng sắp về" at bounding box center [120, 365] width 163 height 18
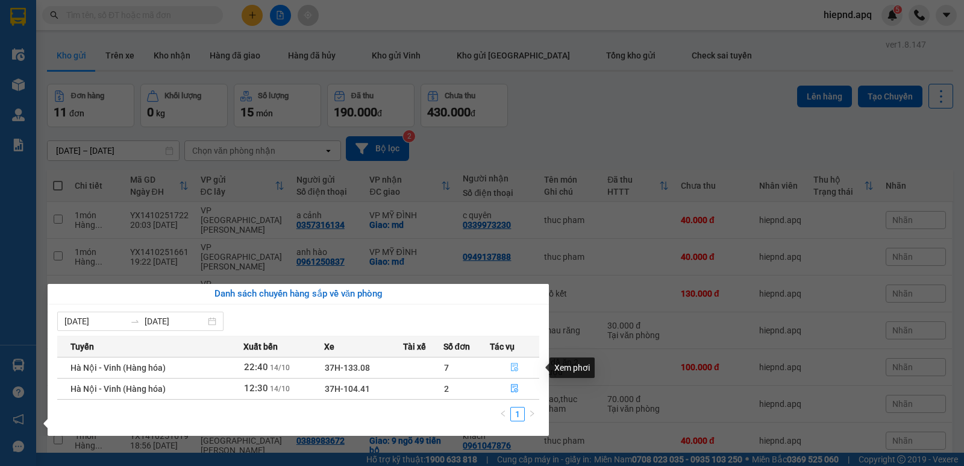
click at [512, 371] on icon "file-done" at bounding box center [514, 367] width 7 height 8
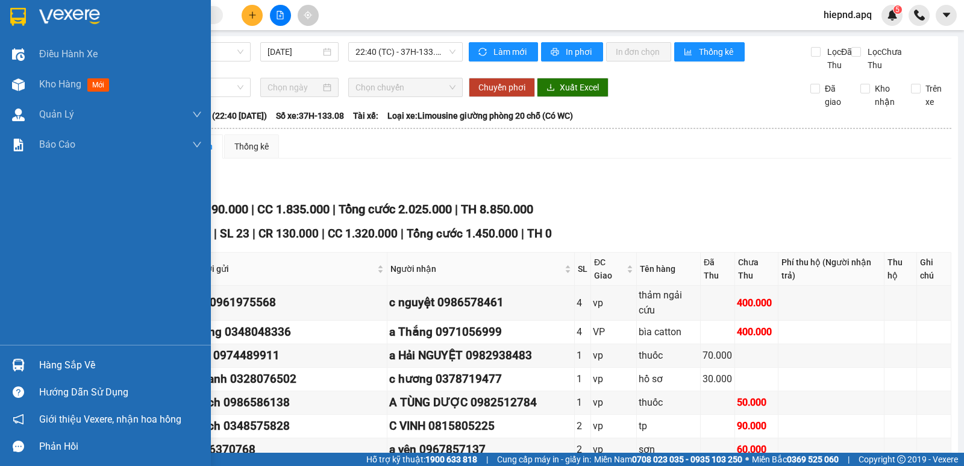
click at [54, 362] on div "Hàng sắp về" at bounding box center [120, 365] width 163 height 18
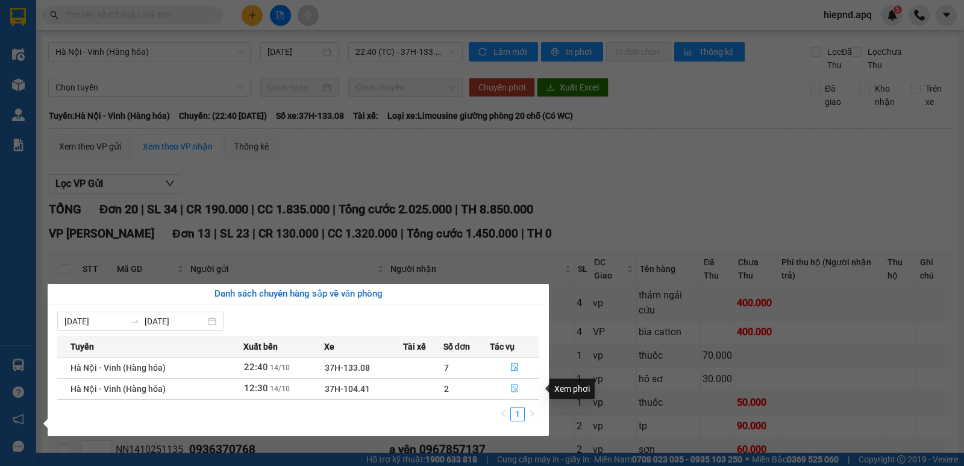
click at [515, 386] on icon "file-done" at bounding box center [514, 388] width 8 height 8
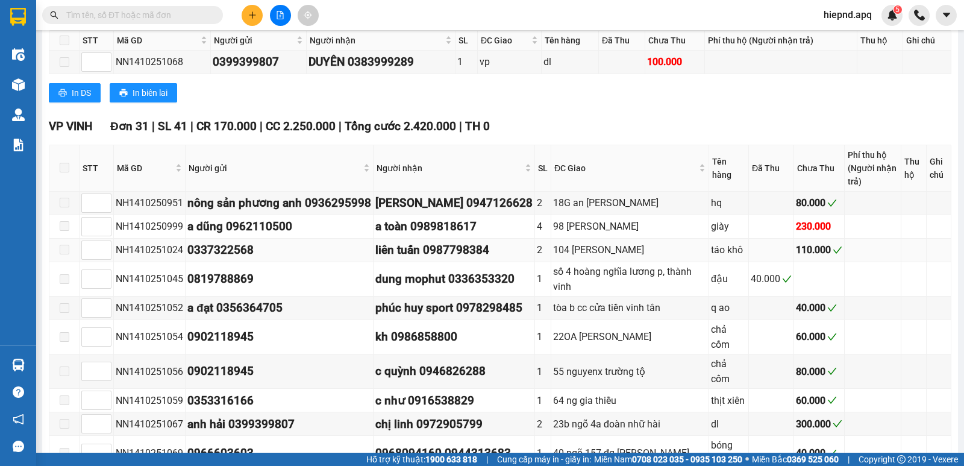
scroll to position [900, 0]
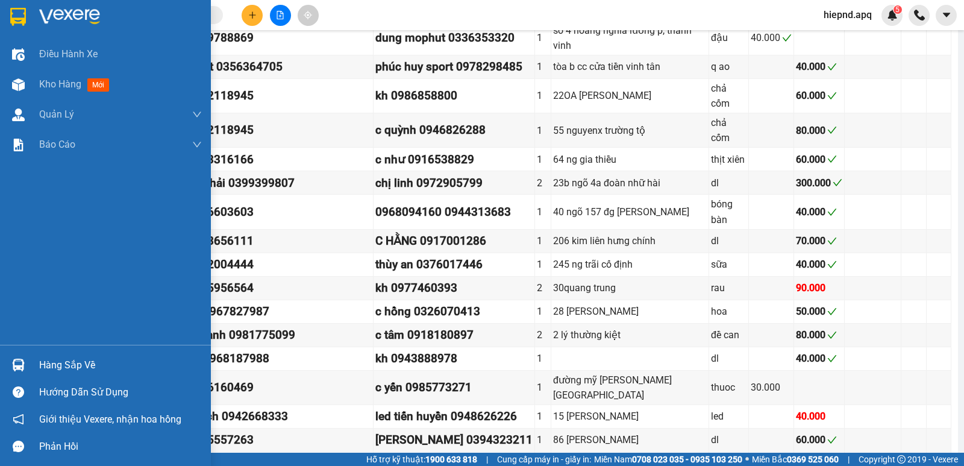
click at [82, 369] on div "Hàng sắp về" at bounding box center [120, 365] width 163 height 18
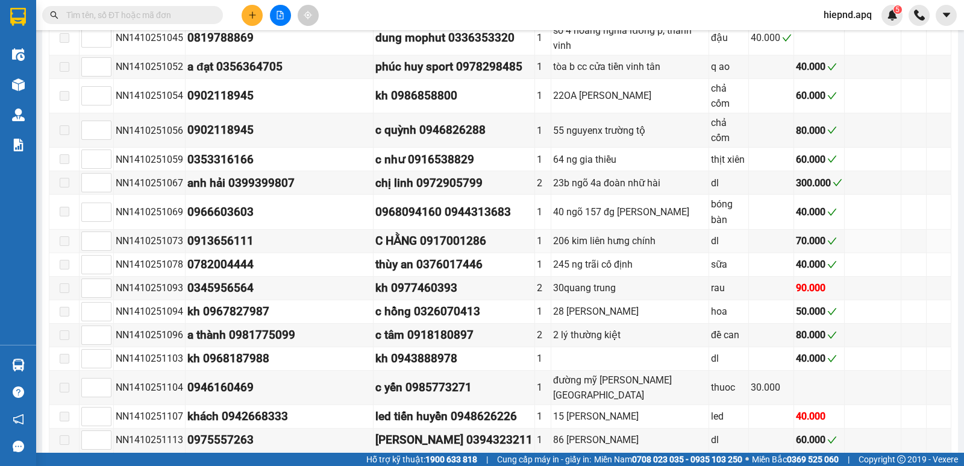
click at [872, 240] on section "Kết quả [PERSON_NAME] ( 0 ) Bộ lọc No Data hiepnd.apq 5 Điều [PERSON_NAME] xe K…" at bounding box center [482, 233] width 964 height 466
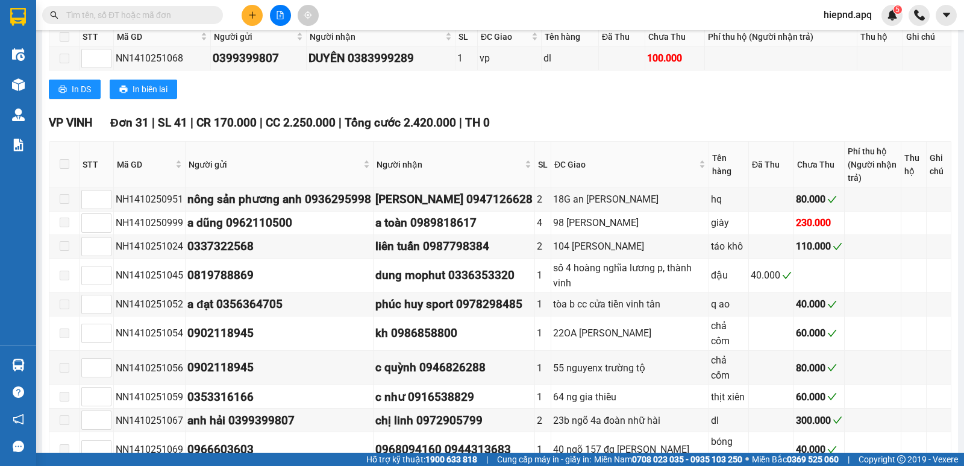
scroll to position [659, 0]
